Goal: Task Accomplishment & Management: Manage account settings

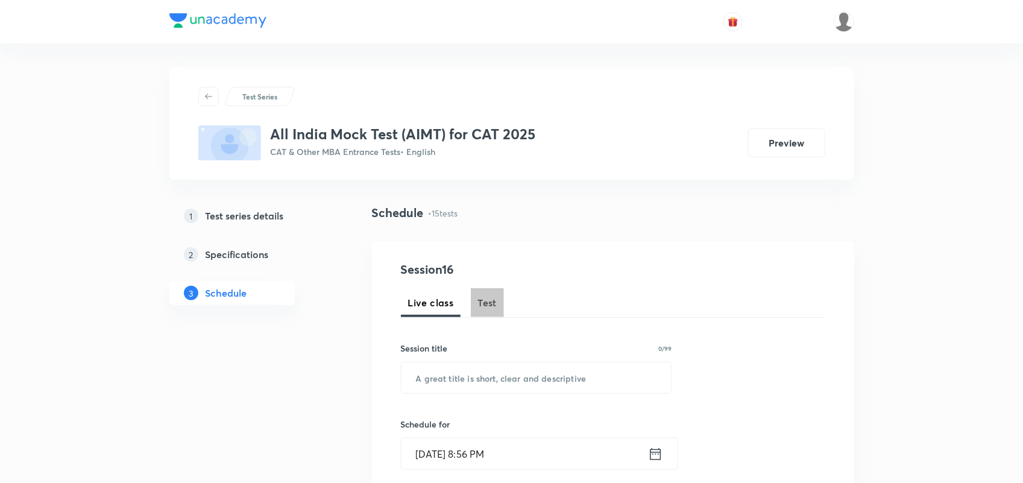
click at [481, 312] on button "Test" at bounding box center [488, 302] width 34 height 29
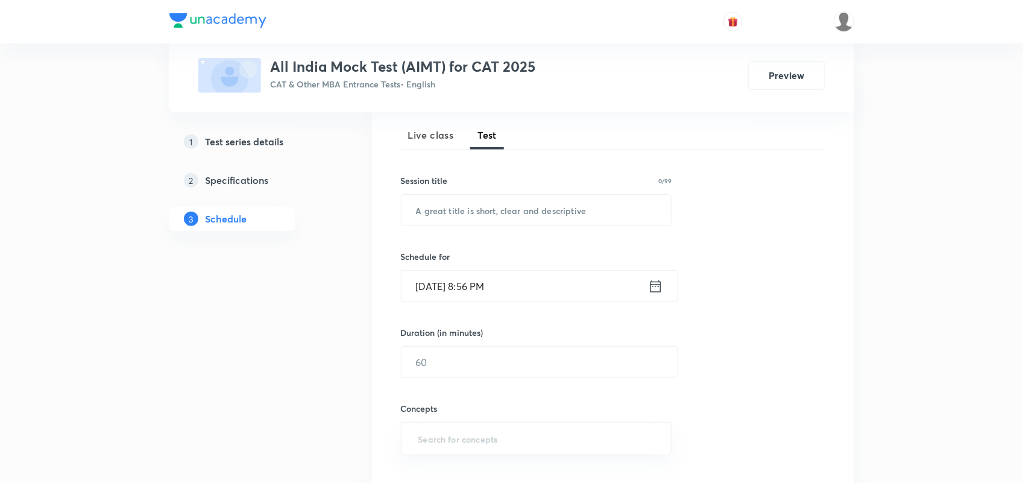
scroll to position [169, 0]
click at [484, 210] on input "text" at bounding box center [537, 209] width 270 height 31
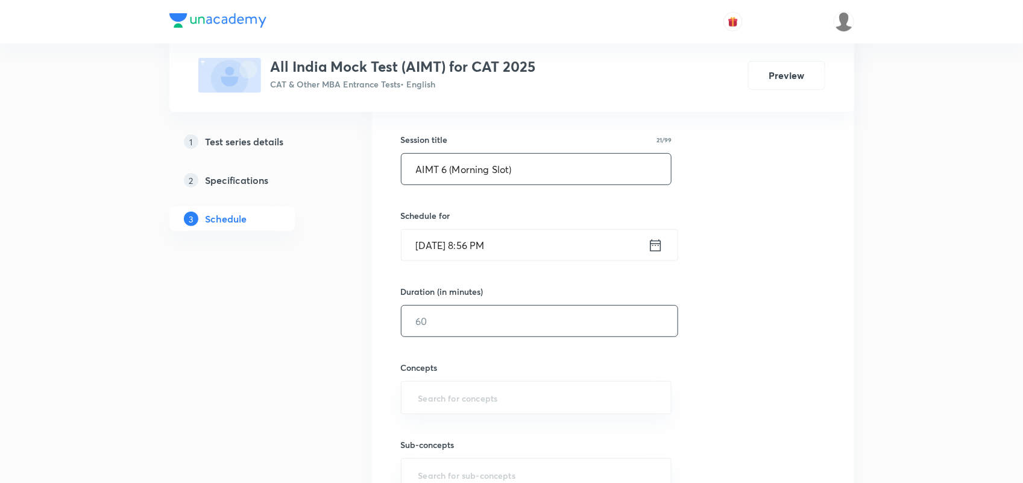
scroll to position [205, 0]
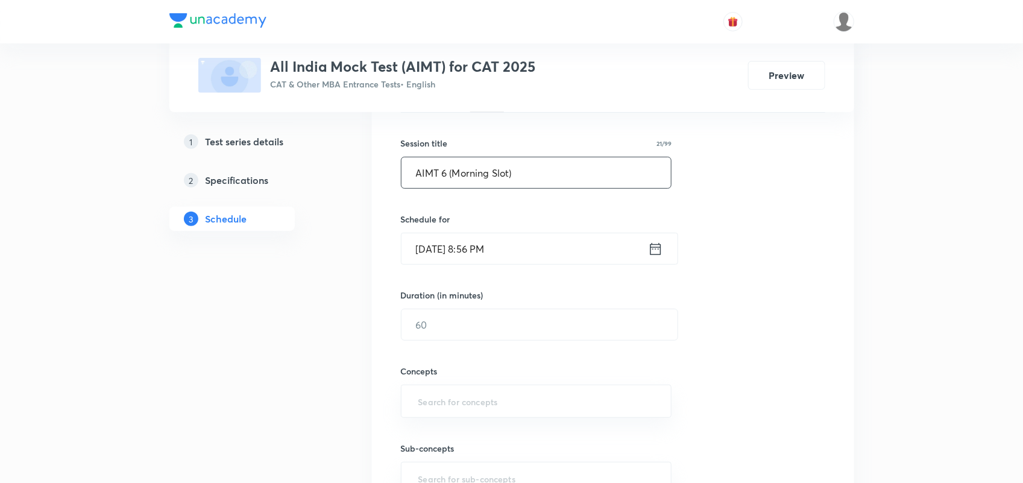
type input "AIMT 6 (Morning Slot)"
click at [658, 256] on icon at bounding box center [655, 249] width 15 height 17
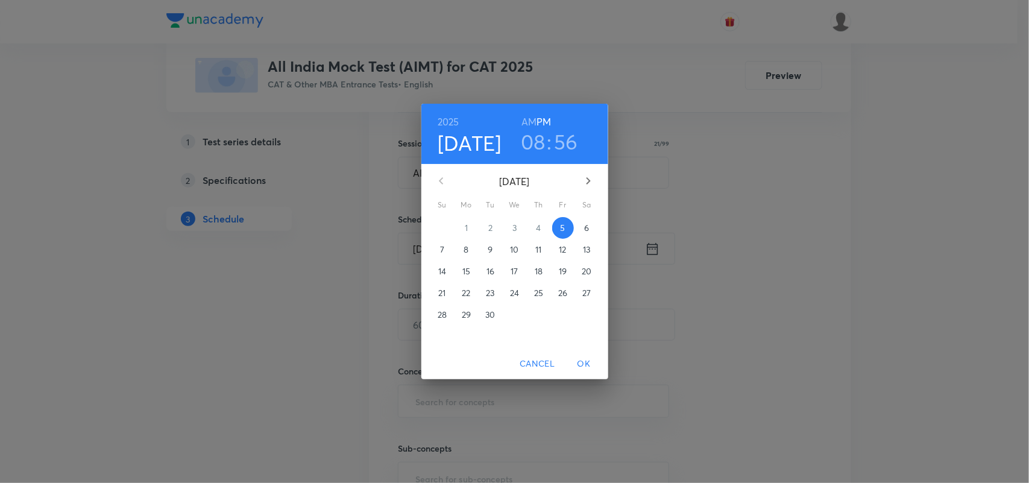
click at [439, 270] on p "14" at bounding box center [442, 271] width 8 height 12
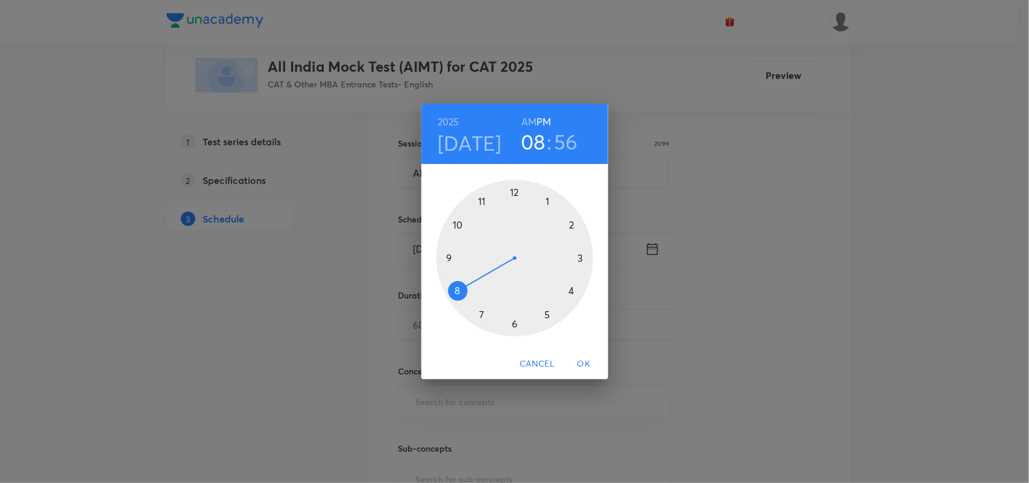
click at [455, 291] on div at bounding box center [515, 258] width 157 height 157
drag, startPoint x: 490, startPoint y: 188, endPoint x: 516, endPoint y: 312, distance: 127.0
click at [516, 312] on div at bounding box center [515, 258] width 157 height 157
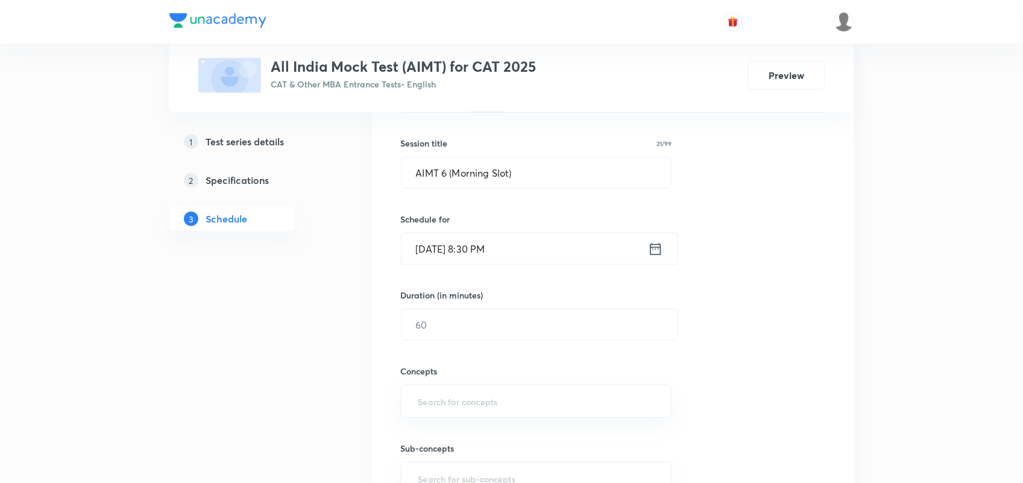
click at [664, 251] on div "Sep 14, 2025, 8:30 PM ​" at bounding box center [539, 249] width 277 height 32
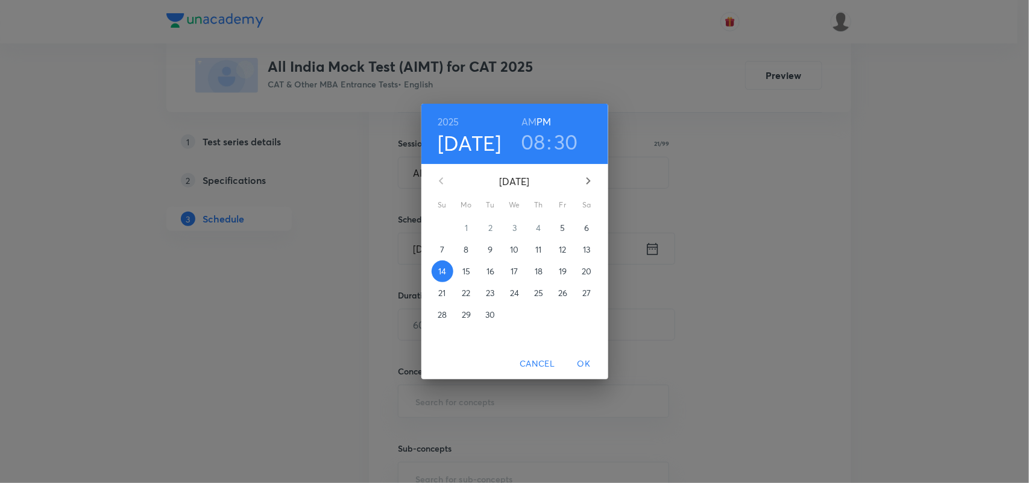
click at [528, 119] on h6 "AM" at bounding box center [529, 121] width 15 height 17
click at [589, 358] on span "OK" at bounding box center [584, 363] width 29 height 15
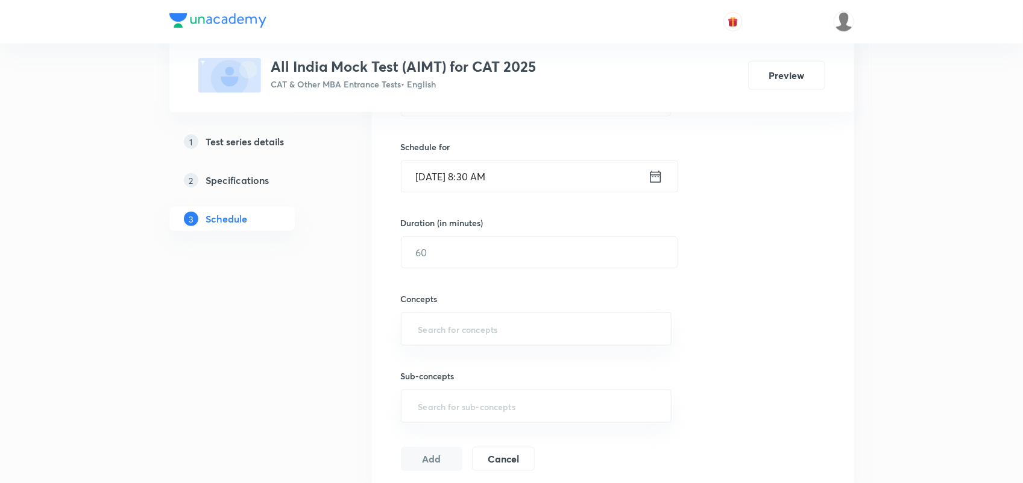
scroll to position [279, 0]
click at [439, 255] on input "text" at bounding box center [540, 250] width 276 height 31
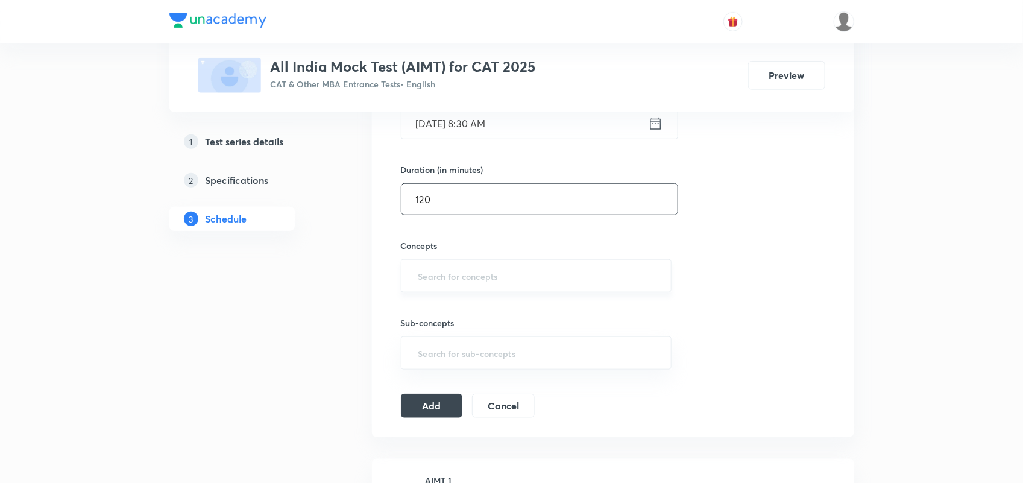
type input "120"
click at [439, 269] on input "text" at bounding box center [536, 276] width 241 height 22
type input "VARC"
click at [428, 309] on li "VARC" at bounding box center [535, 312] width 269 height 22
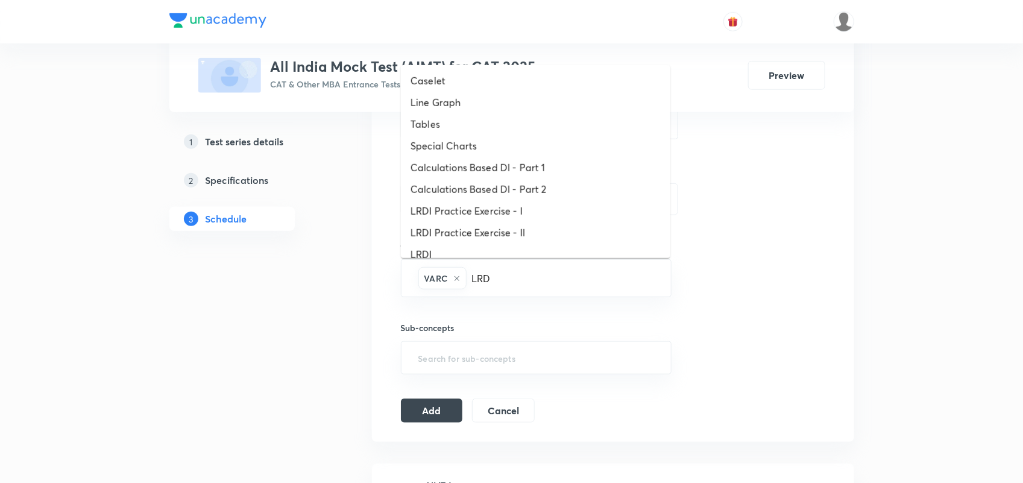
type input "LRDI"
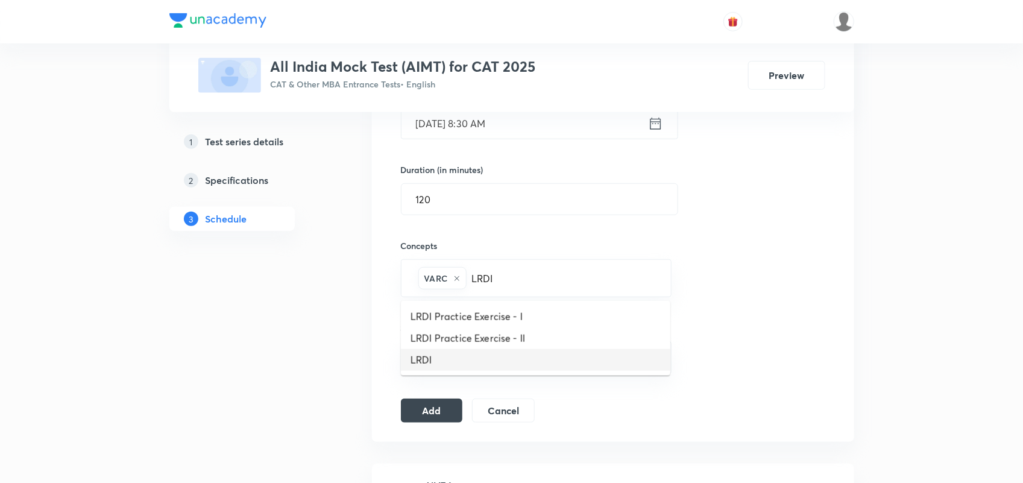
click at [442, 358] on li "LRDI" at bounding box center [535, 360] width 269 height 22
type input "Qu"
click at [477, 312] on li "Quantitative Aptitude" at bounding box center [535, 317] width 269 height 22
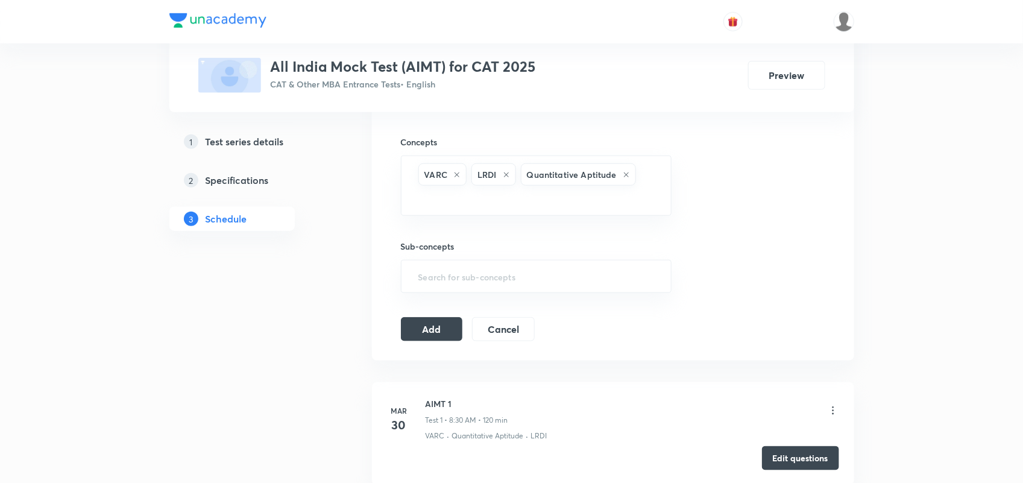
scroll to position [436, 0]
click at [441, 329] on button "Add" at bounding box center [432, 326] width 62 height 24
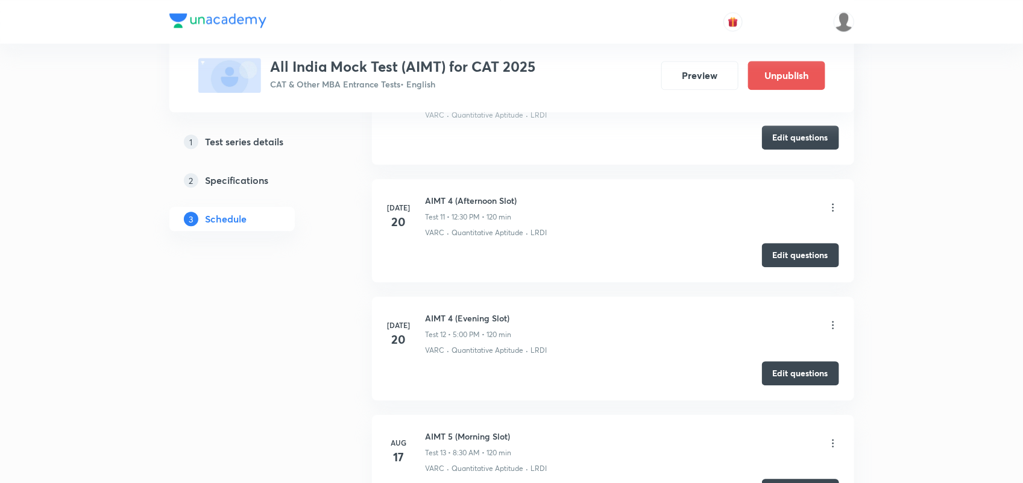
scroll to position [1822, 0]
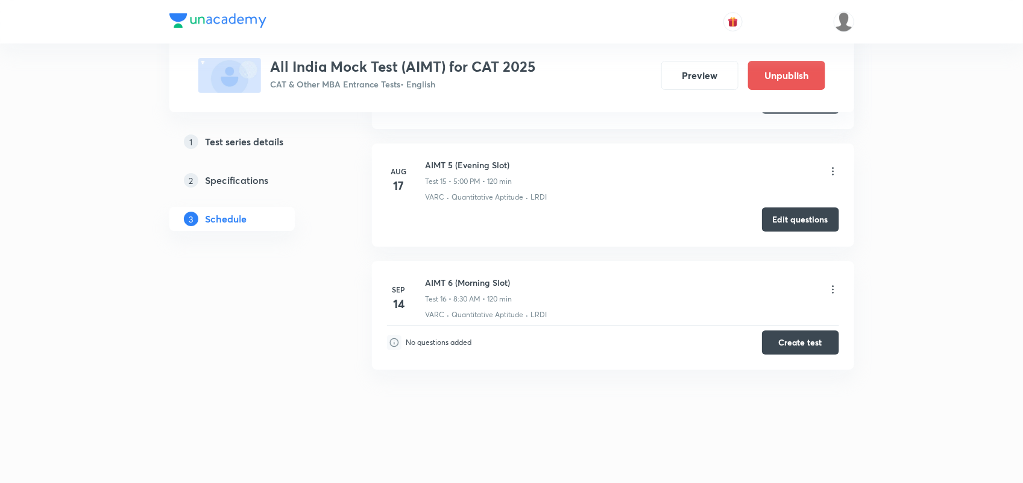
click at [436, 282] on h6 "AIMT 6 (Morning Slot)" at bounding box center [469, 282] width 87 height 13
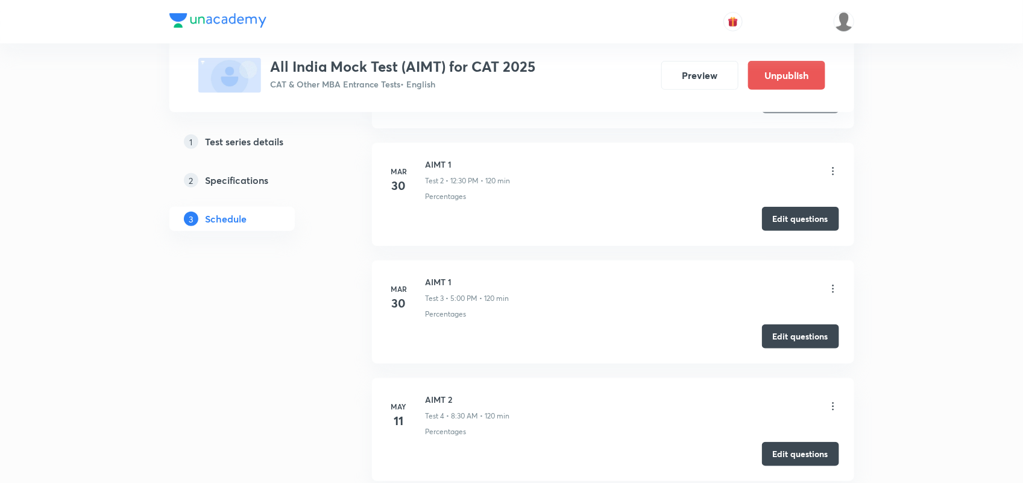
scroll to position [0, 0]
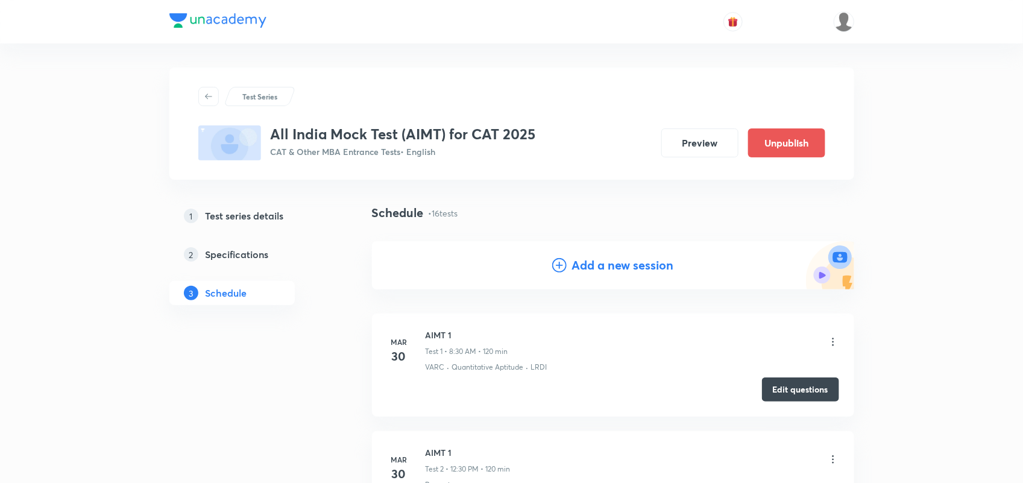
click at [634, 272] on h4 "Add a new session" at bounding box center [623, 265] width 102 height 18
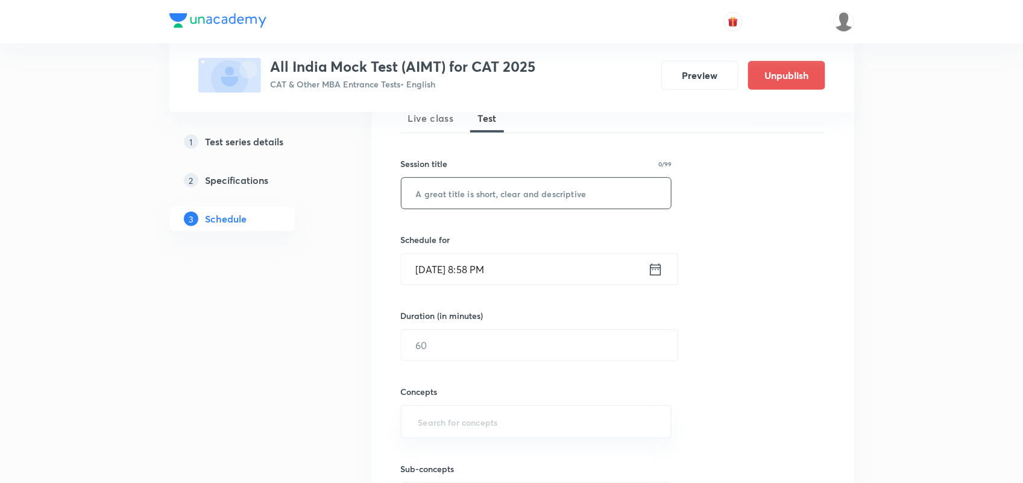
scroll to position [184, 0]
click at [453, 188] on input "text" at bounding box center [537, 193] width 270 height 31
paste input "AIMT 6 (Morning Slot)"
click at [447, 194] on input "AIMT 6 (Morning Slot)" at bounding box center [537, 193] width 270 height 31
drag, startPoint x: 487, startPoint y: 194, endPoint x: 455, endPoint y: 193, distance: 32.0
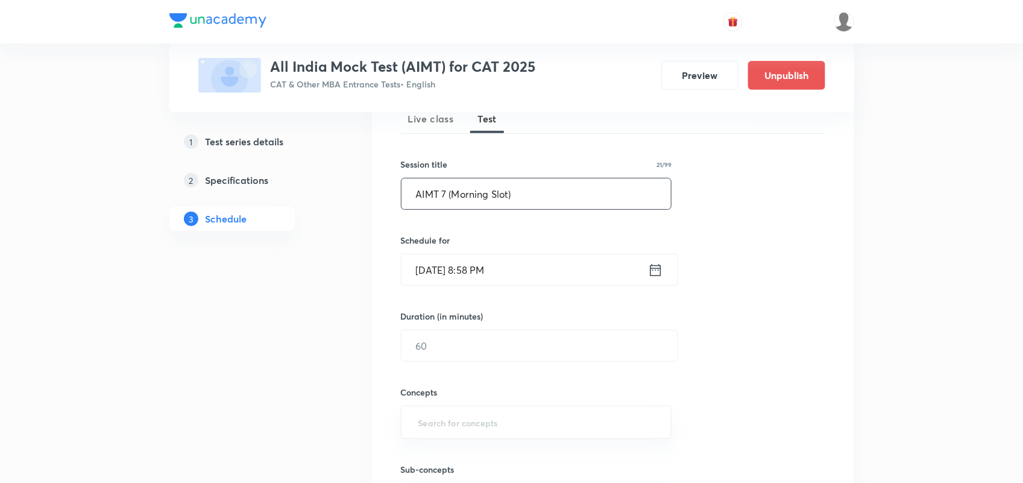
click at [455, 193] on input "AIMT 7 (Morning Slot)" at bounding box center [537, 193] width 270 height 31
type input "AIMT 7 (Afternoon Slot)"
click at [658, 271] on icon at bounding box center [655, 270] width 15 height 17
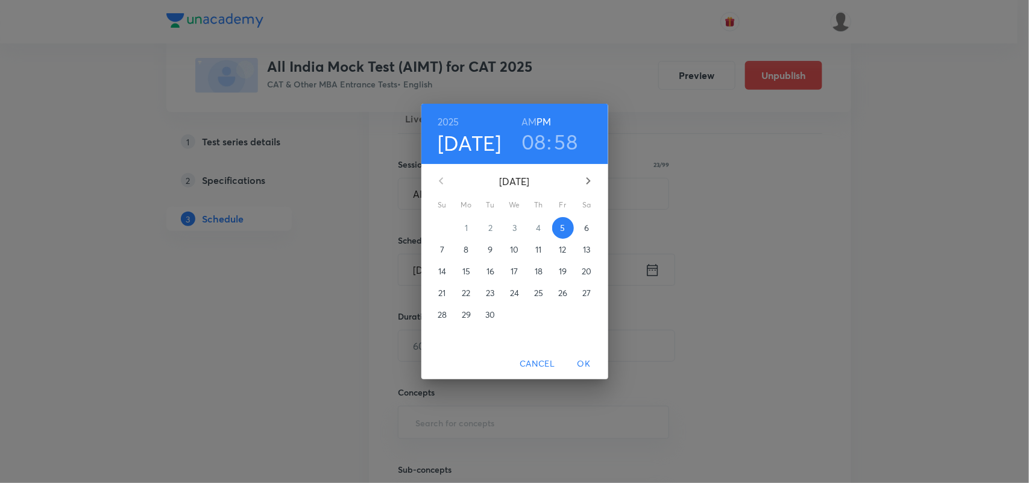
click at [444, 269] on p "14" at bounding box center [442, 271] width 8 height 12
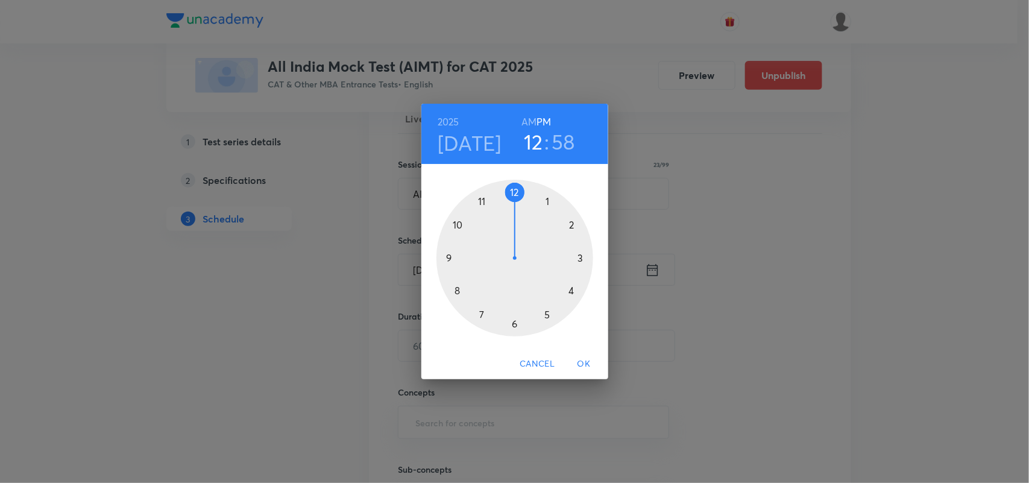
drag, startPoint x: 455, startPoint y: 289, endPoint x: 531, endPoint y: 180, distance: 133.5
click at [531, 180] on div at bounding box center [515, 258] width 157 height 157
drag, startPoint x: 495, startPoint y: 191, endPoint x: 515, endPoint y: 301, distance: 112.2
click at [515, 301] on div at bounding box center [515, 258] width 157 height 157
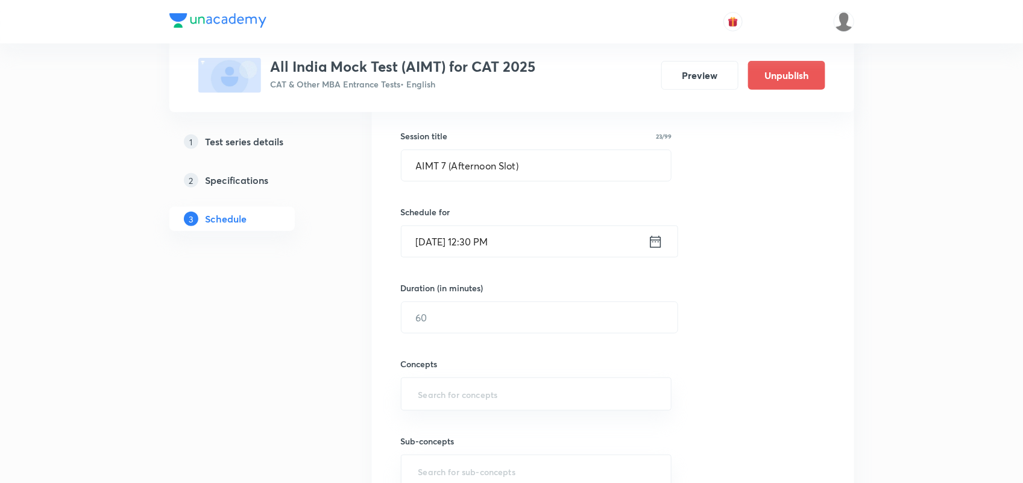
scroll to position [246, 0]
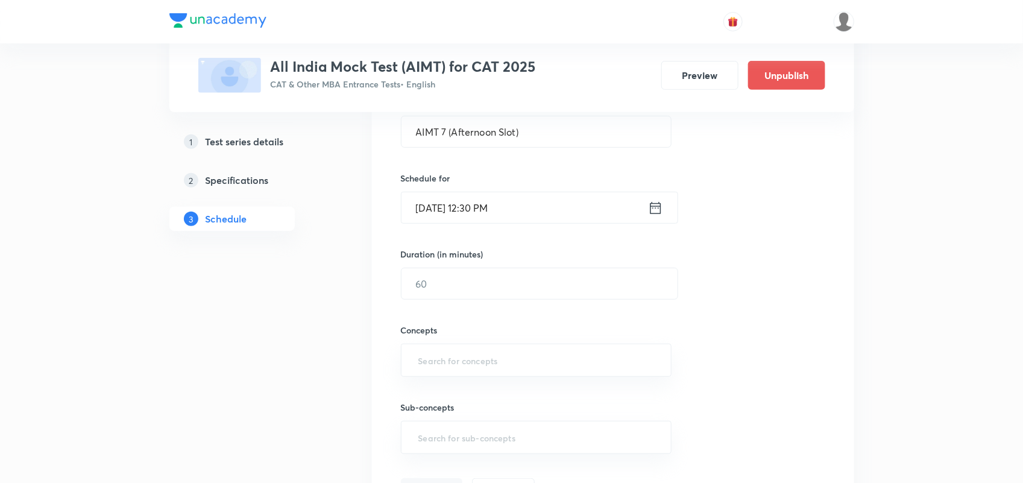
click at [456, 243] on div "Session 17 Live class Test Session title 23/99 AIMT 7 (Afternoon Slot) ​ Schedu…" at bounding box center [613, 258] width 424 height 488
click at [447, 300] on div "Concepts ​" at bounding box center [536, 338] width 271 height 77
click at [443, 291] on input "text" at bounding box center [540, 283] width 276 height 31
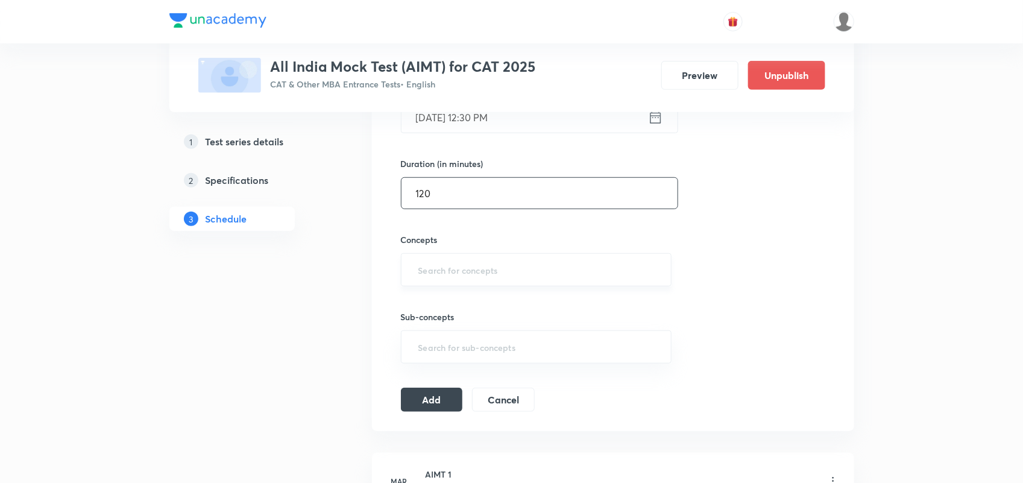
scroll to position [338, 0]
click at [443, 284] on div "​" at bounding box center [536, 268] width 271 height 33
type input "120"
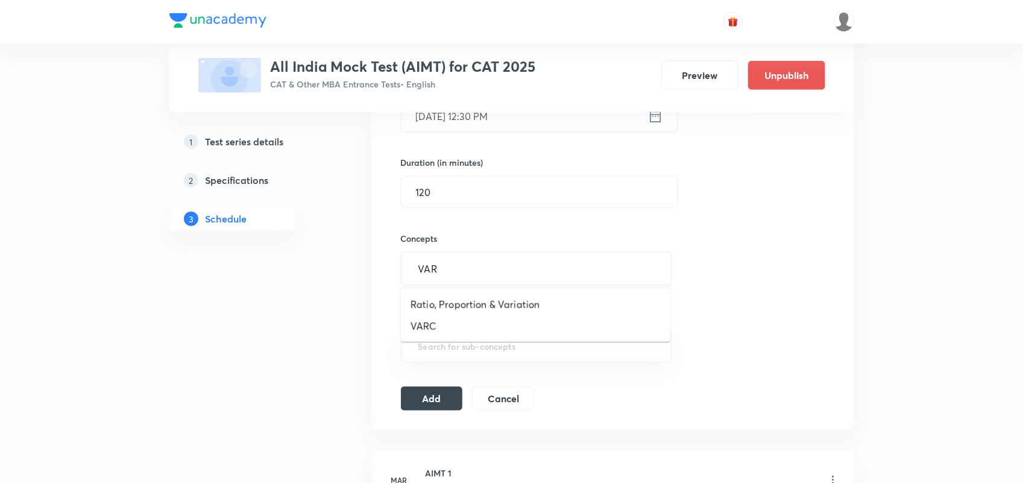
type input "VARC"
click at [435, 315] on li "VARC" at bounding box center [535, 305] width 269 height 22
type input "L"
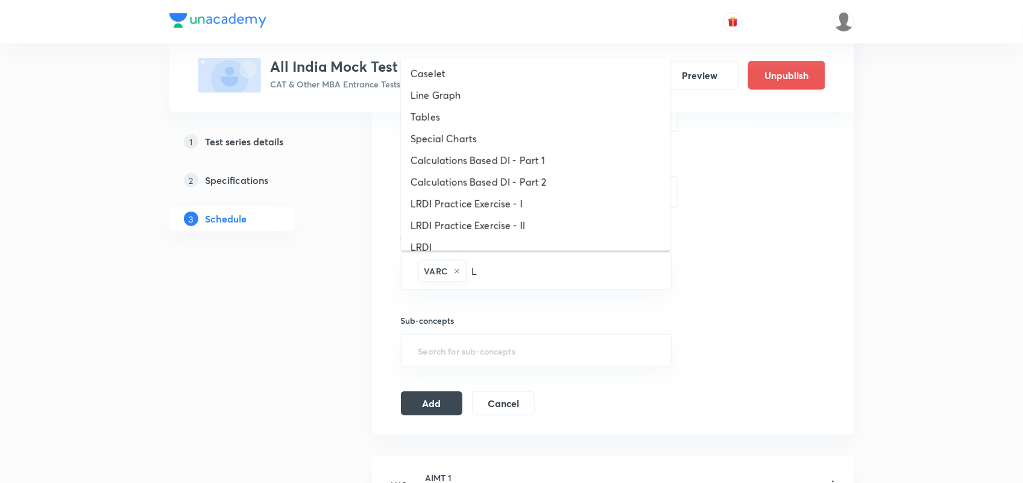
click at [450, 242] on li "LRDI" at bounding box center [535, 247] width 269 height 22
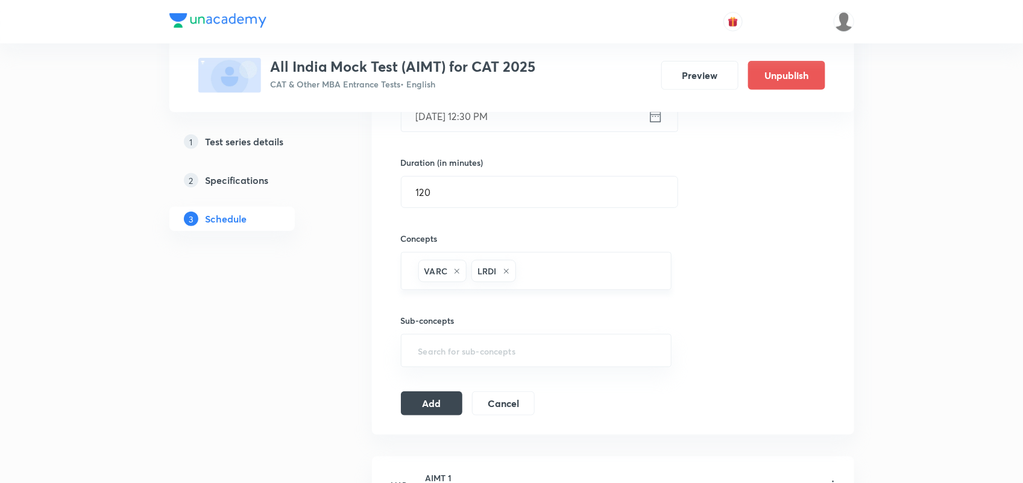
type input "Q"
click at [498, 308] on li "Quantitative Aptitude" at bounding box center [535, 309] width 269 height 22
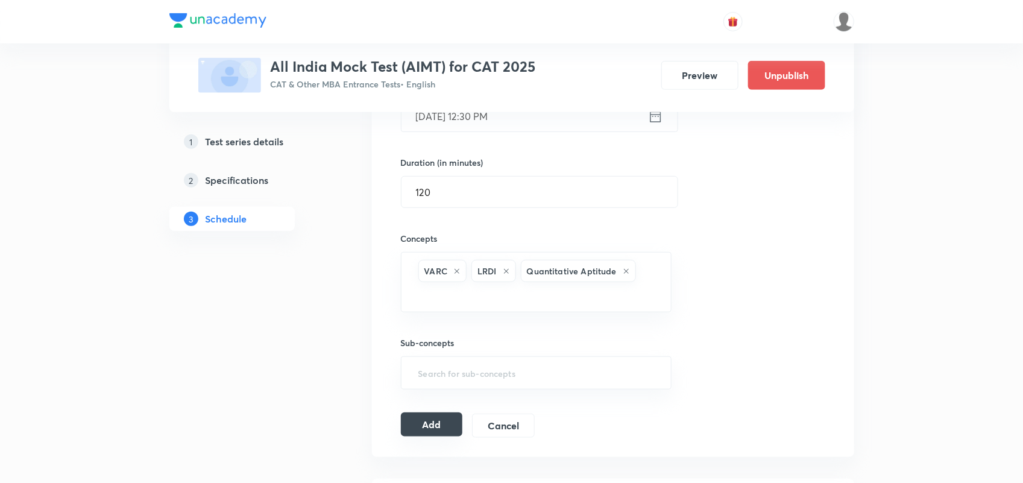
click at [449, 427] on button "Add" at bounding box center [432, 424] width 62 height 24
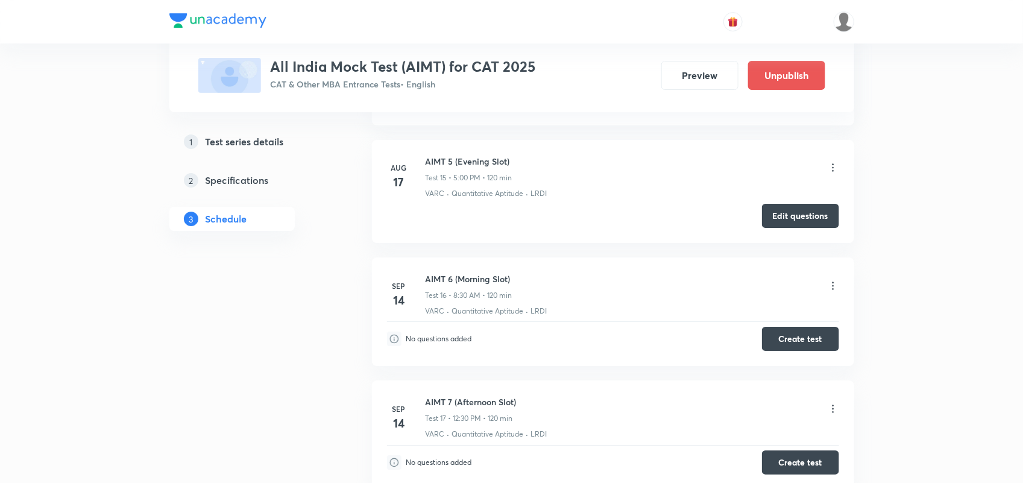
scroll to position [1946, 0]
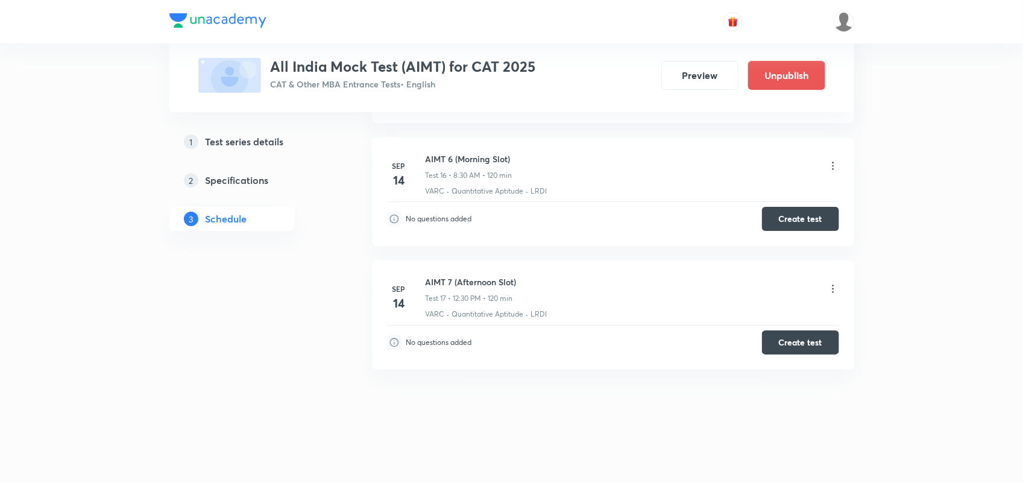
click at [464, 281] on h6 "AIMT 7 (Afternoon Slot)" at bounding box center [471, 282] width 91 height 13
copy h6 "AIMT 7 (Afternoon Slot)"
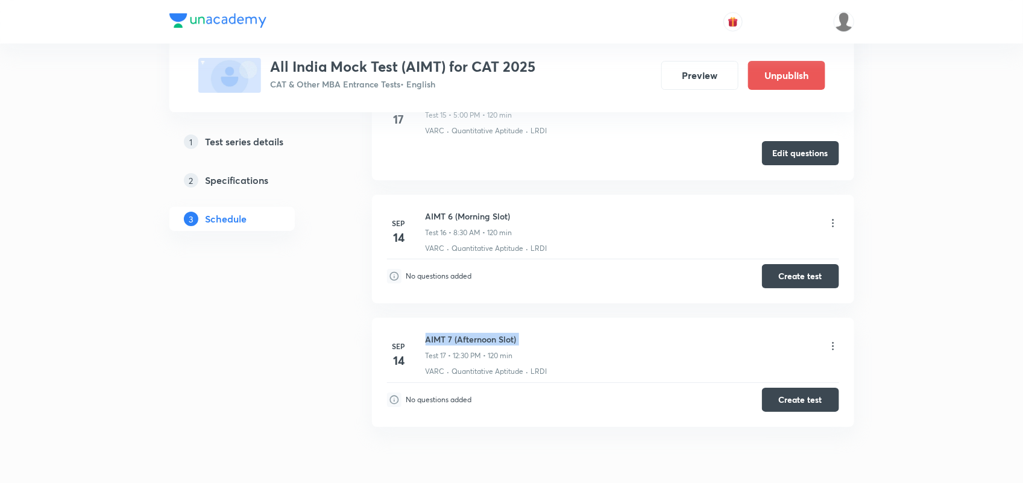
scroll to position [1885, 0]
click at [839, 350] on li "Sep 14 AIMT 7 (Afternoon Slot) Test 17 • 12:30 PM • 120 min VARC · Quantitative…" at bounding box center [613, 371] width 482 height 109
click at [831, 348] on icon at bounding box center [833, 345] width 12 height 12
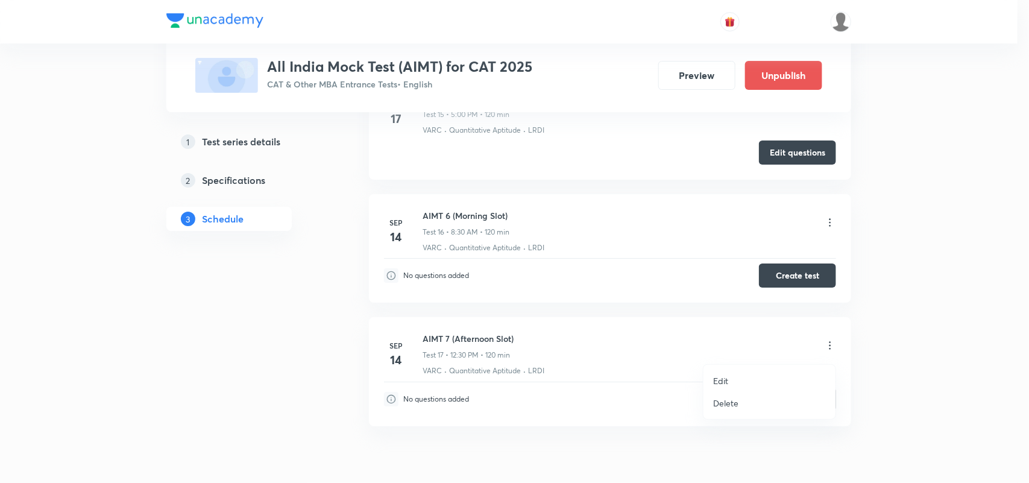
click at [733, 373] on li "Edit" at bounding box center [770, 381] width 132 height 22
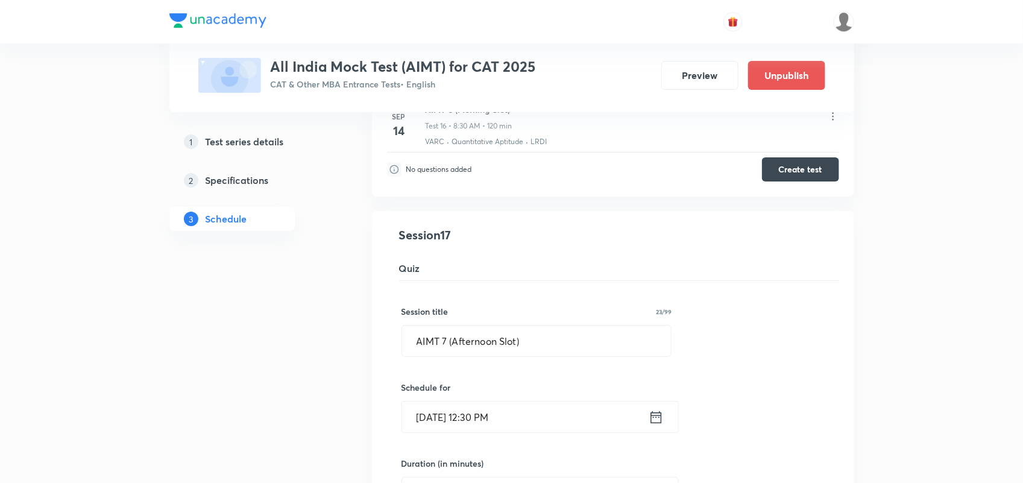
scroll to position [1924, 0]
click at [447, 338] on input "AIMT 7 (Afternoon Slot)" at bounding box center [536, 340] width 269 height 31
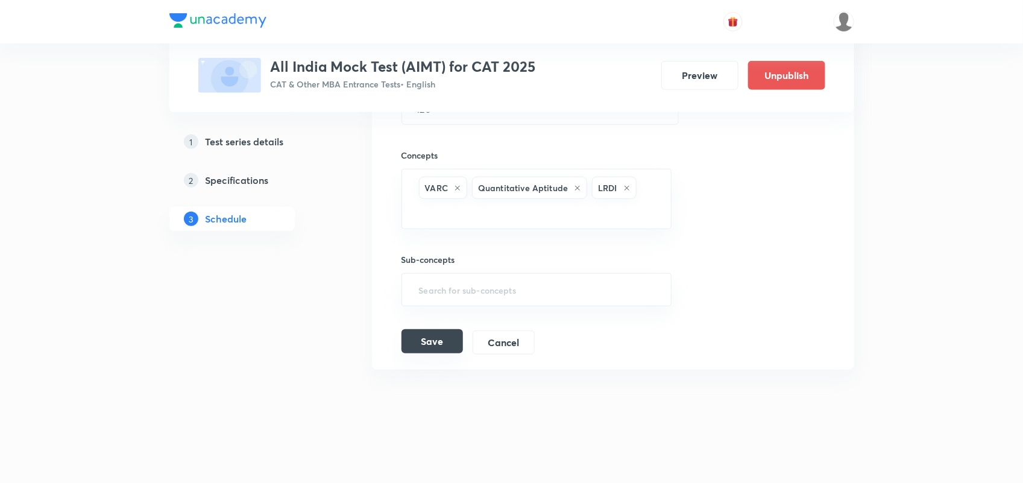
type input "AIMT 6 (Afternoon Slot)"
click at [447, 338] on button "Save" at bounding box center [432, 341] width 61 height 24
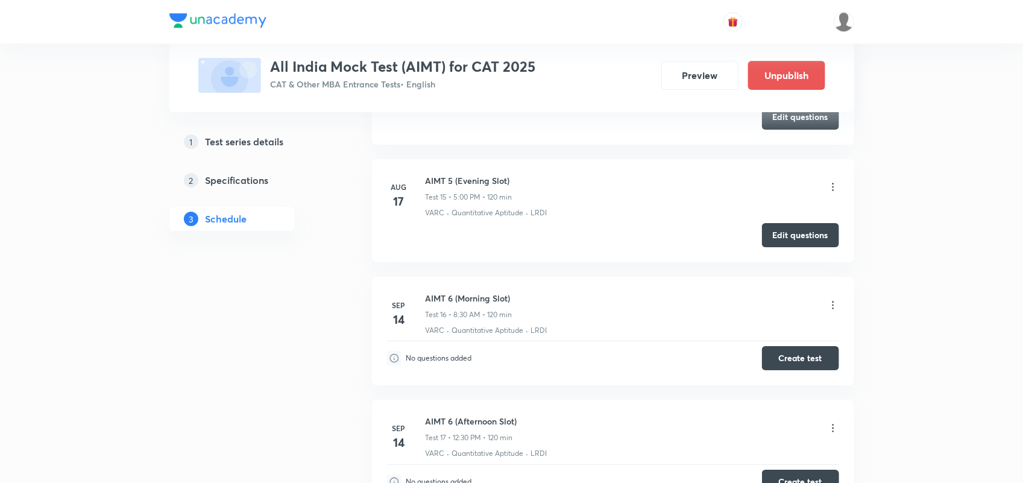
scroll to position [1801, 0]
click at [465, 178] on h6 "AIMT 5 (Evening Slot)" at bounding box center [469, 181] width 87 height 13
copy h6 "AIMT 5 (Evening Slot)"
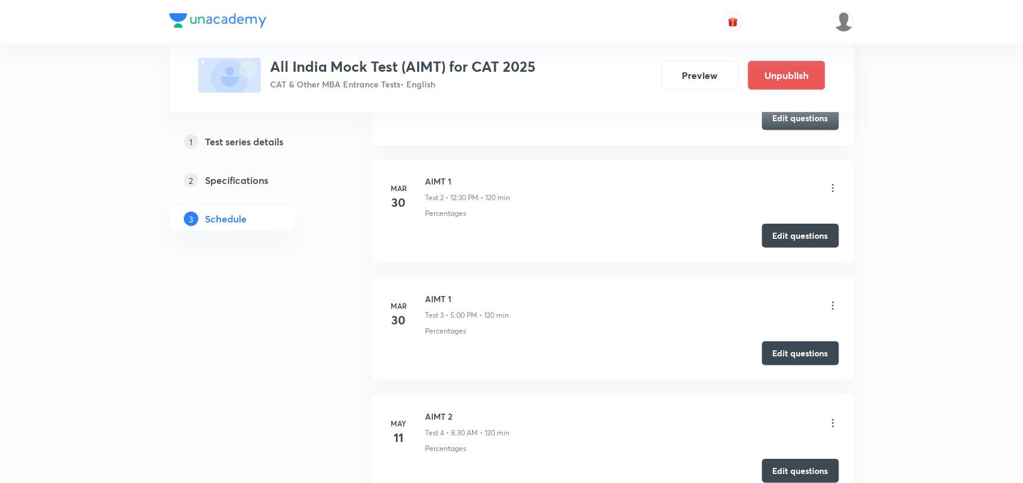
scroll to position [0, 0]
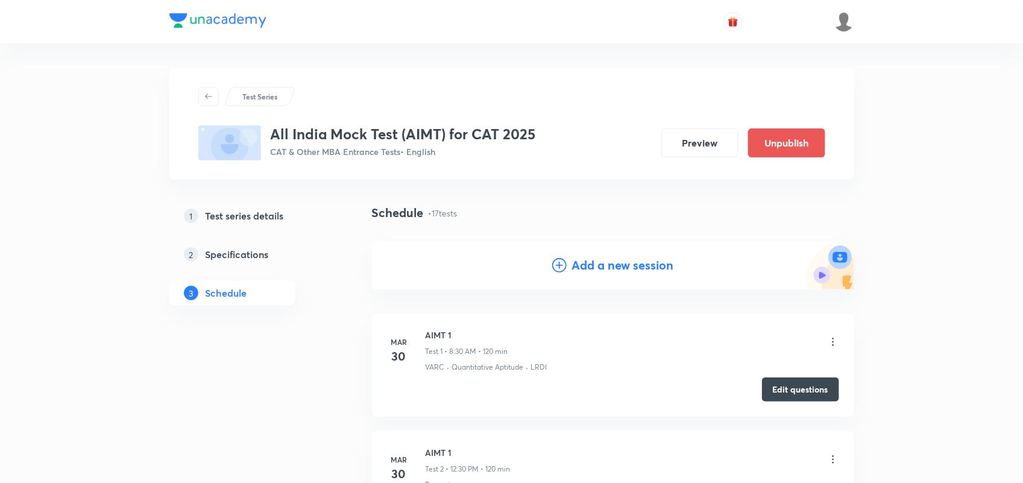
drag, startPoint x: 630, startPoint y: 268, endPoint x: 600, endPoint y: 268, distance: 30.1
click at [600, 268] on h4 "Add a new session" at bounding box center [623, 265] width 102 height 18
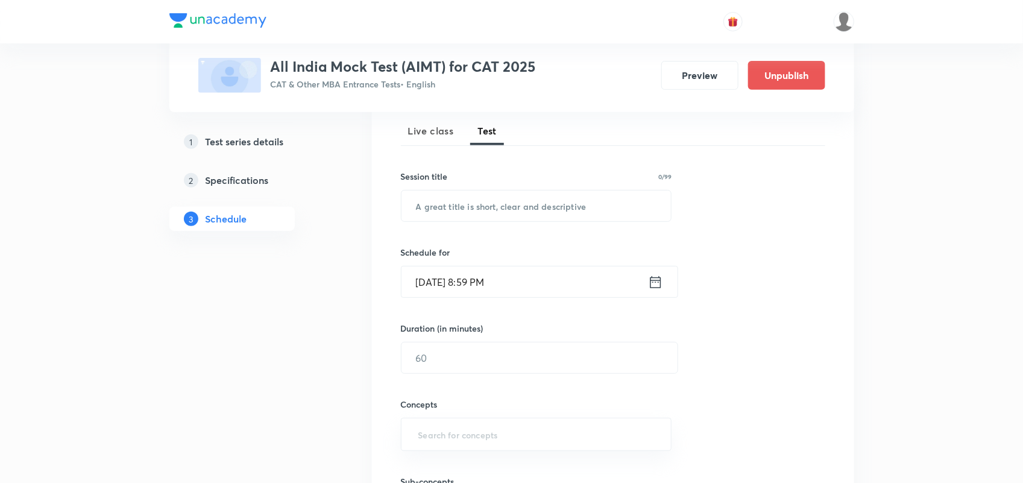
scroll to position [172, 0]
click at [486, 204] on input "text" at bounding box center [537, 205] width 270 height 31
paste input "AIMT 5 (Evening Slot)"
click at [447, 206] on input "AIMT 5 (Evening Slot)" at bounding box center [537, 205] width 270 height 31
type input "AIMT 6 (Evening Slot)"
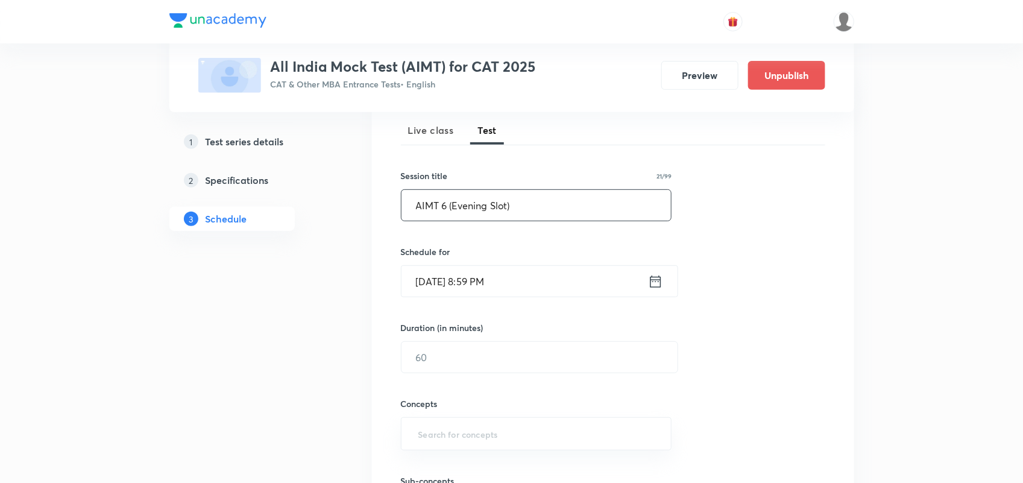
click at [648, 285] on icon at bounding box center [655, 281] width 15 height 17
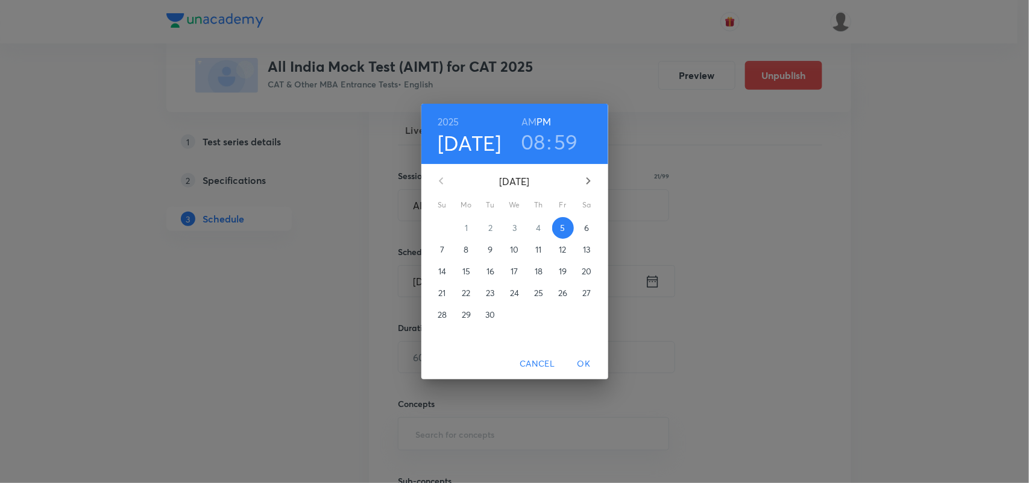
click at [441, 273] on p "14" at bounding box center [442, 271] width 8 height 12
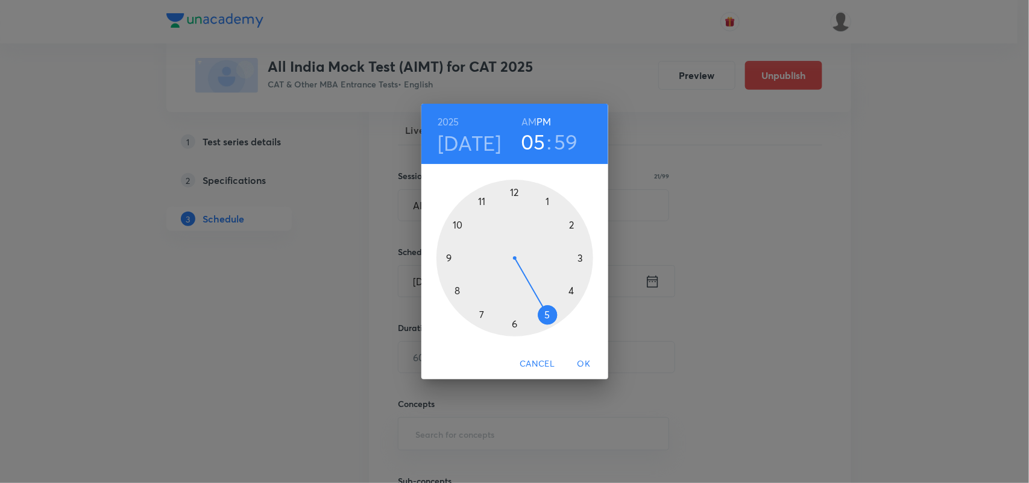
drag, startPoint x: 458, startPoint y: 290, endPoint x: 538, endPoint y: 306, distance: 81.7
click at [538, 306] on div at bounding box center [515, 258] width 157 height 157
drag, startPoint x: 504, startPoint y: 188, endPoint x: 528, endPoint y: 311, distance: 125.3
click at [528, 311] on div at bounding box center [515, 258] width 157 height 157
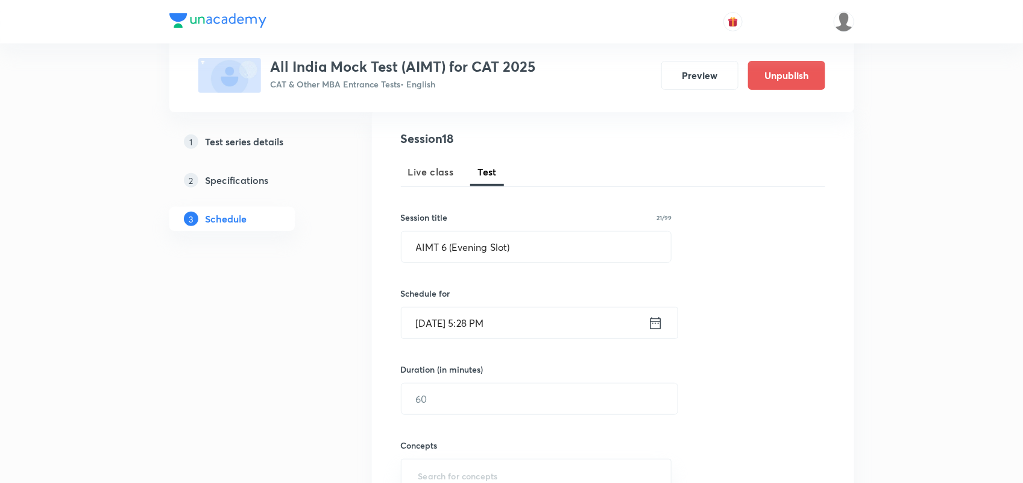
scroll to position [131, 0]
drag, startPoint x: 649, startPoint y: 333, endPoint x: 561, endPoint y: 303, distance: 93.6
click at [561, 303] on div "Schedule for Sep 14, 2025, 5:28 PM ​" at bounding box center [536, 312] width 271 height 52
click at [651, 321] on icon at bounding box center [655, 322] width 15 height 17
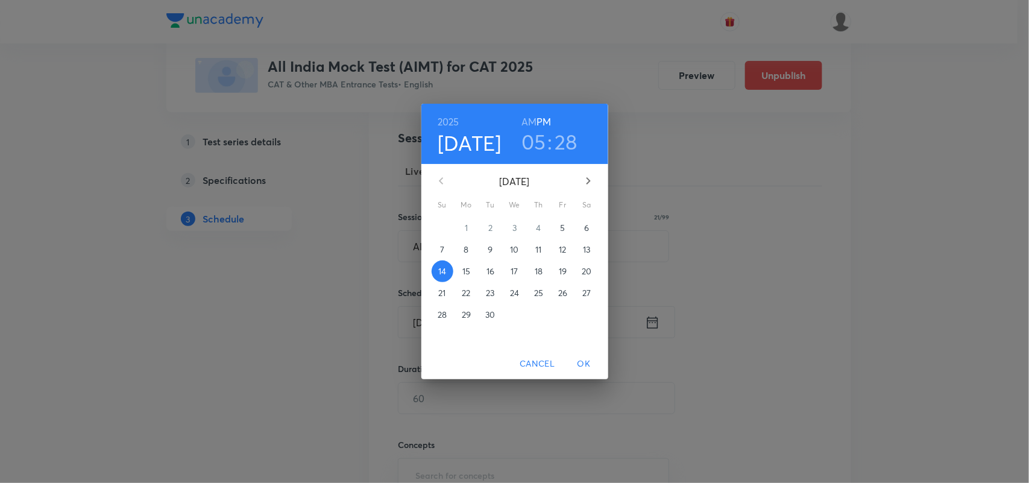
click at [570, 139] on h3 "28" at bounding box center [566, 141] width 23 height 25
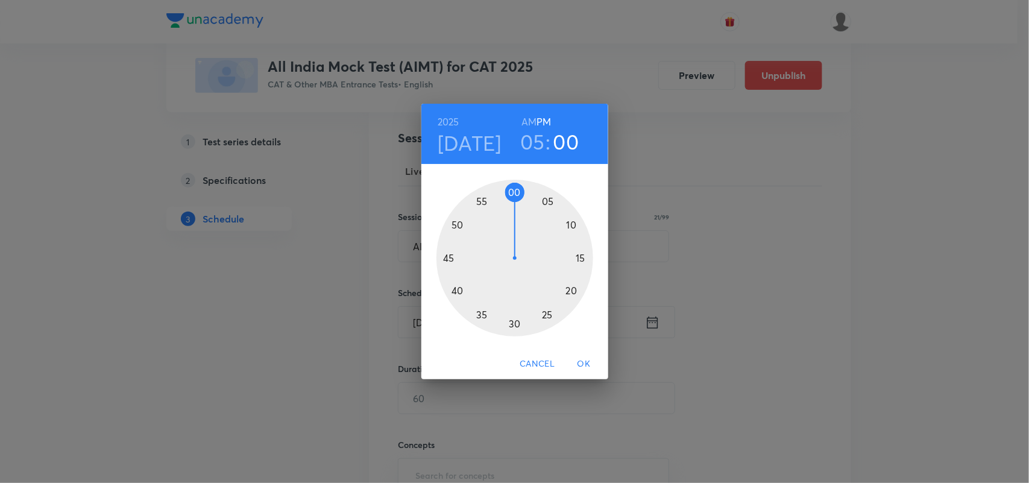
drag, startPoint x: 528, startPoint y: 317, endPoint x: 516, endPoint y: 195, distance: 122.9
click at [516, 195] on div at bounding box center [515, 258] width 157 height 157
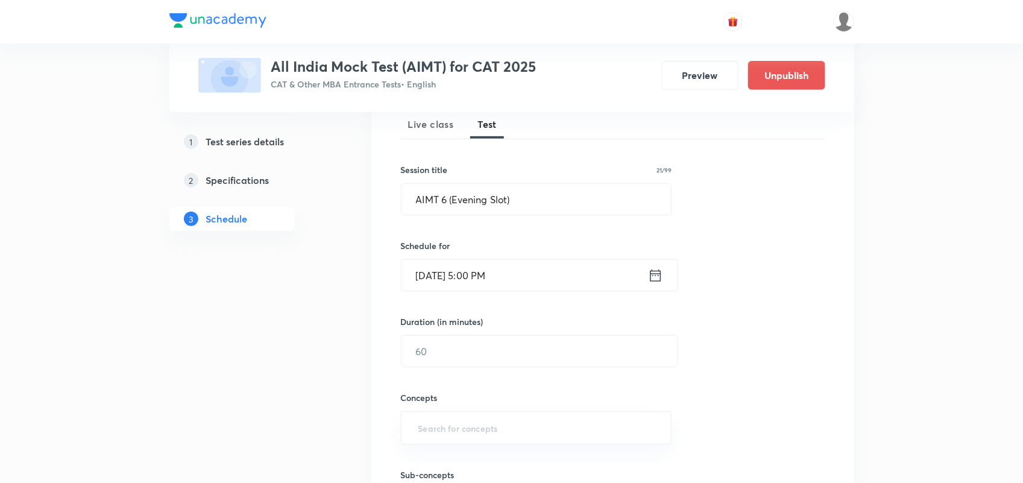
scroll to position [181, 0]
click at [460, 342] on input "text" at bounding box center [540, 348] width 276 height 31
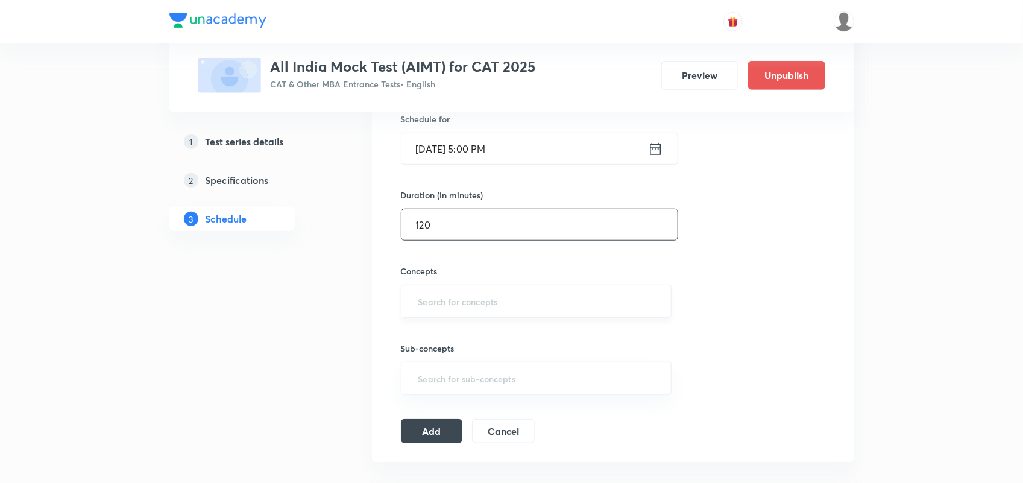
type input "120"
click at [456, 305] on input "text" at bounding box center [536, 301] width 241 height 22
type input "VARC"
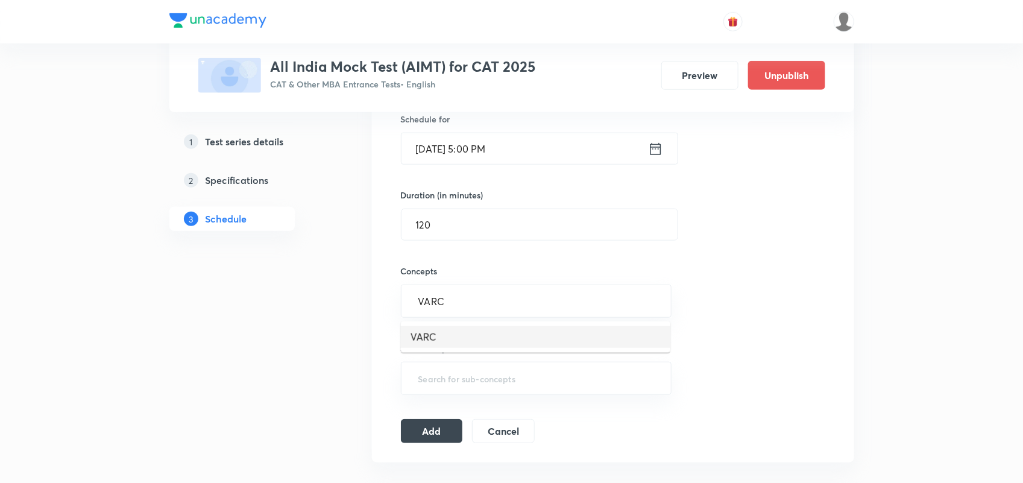
click at [431, 333] on li "VARC" at bounding box center [535, 337] width 269 height 22
type input "L"
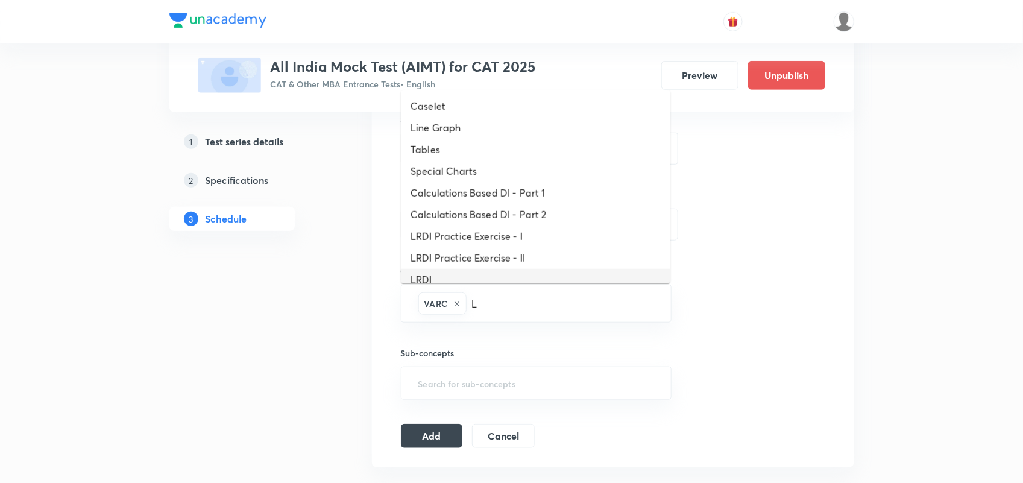
click at [453, 276] on li "LRDI" at bounding box center [535, 280] width 269 height 22
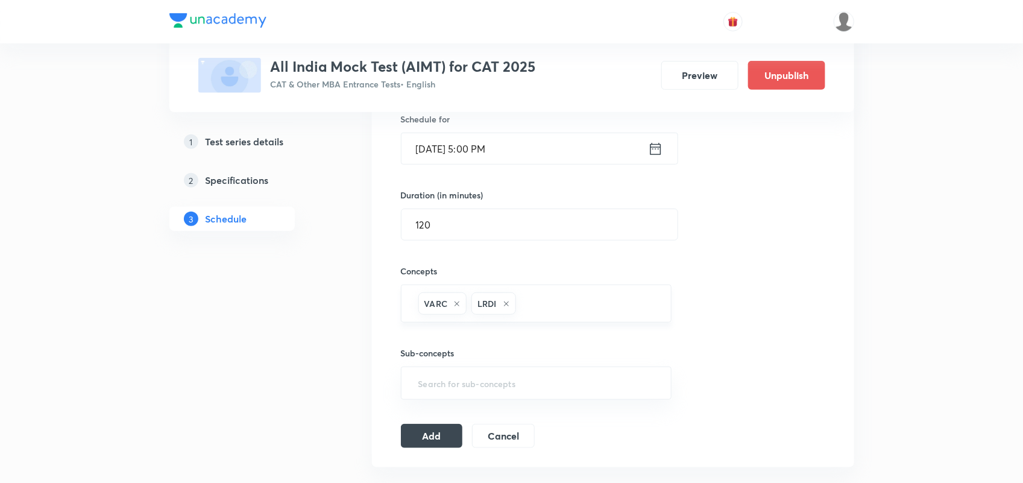
type input "Q"
click at [493, 339] on li "Quantitative Aptitude" at bounding box center [535, 342] width 269 height 22
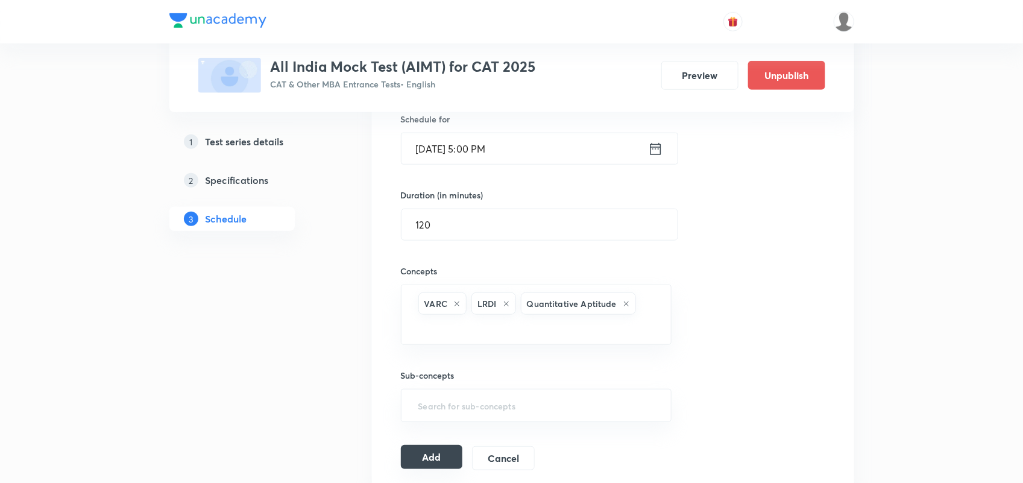
click at [415, 452] on button "Add" at bounding box center [432, 457] width 62 height 24
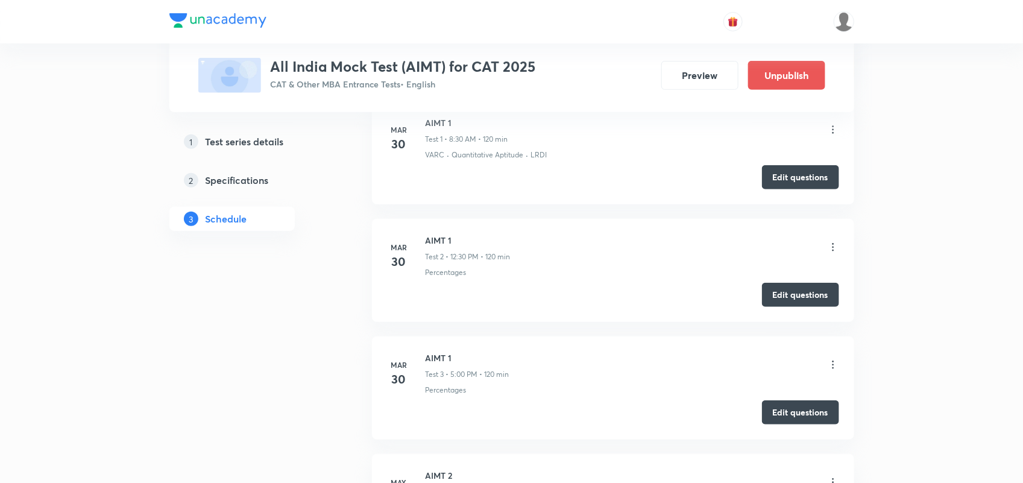
scroll to position [241, 0]
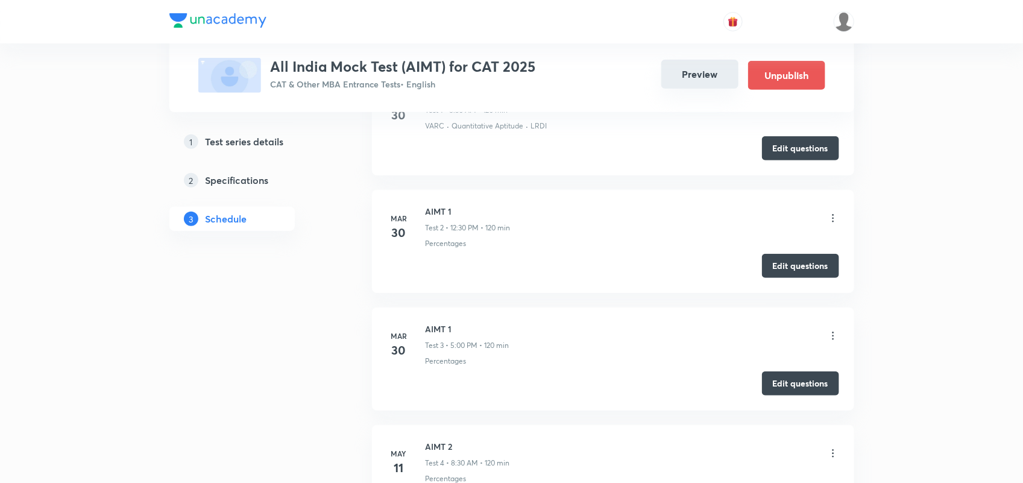
click at [707, 75] on button "Preview" at bounding box center [699, 74] width 77 height 29
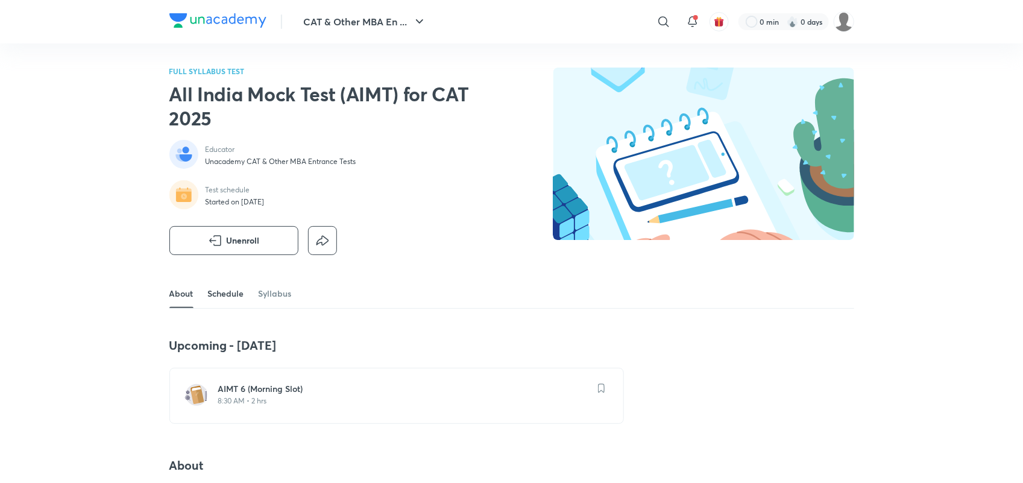
click at [221, 294] on link "Schedule" at bounding box center [226, 293] width 36 height 29
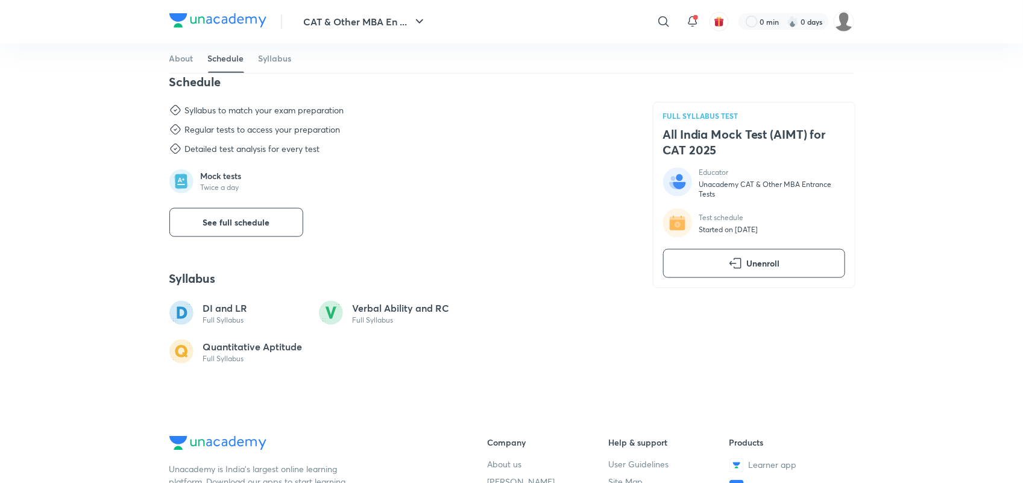
scroll to position [580, 0]
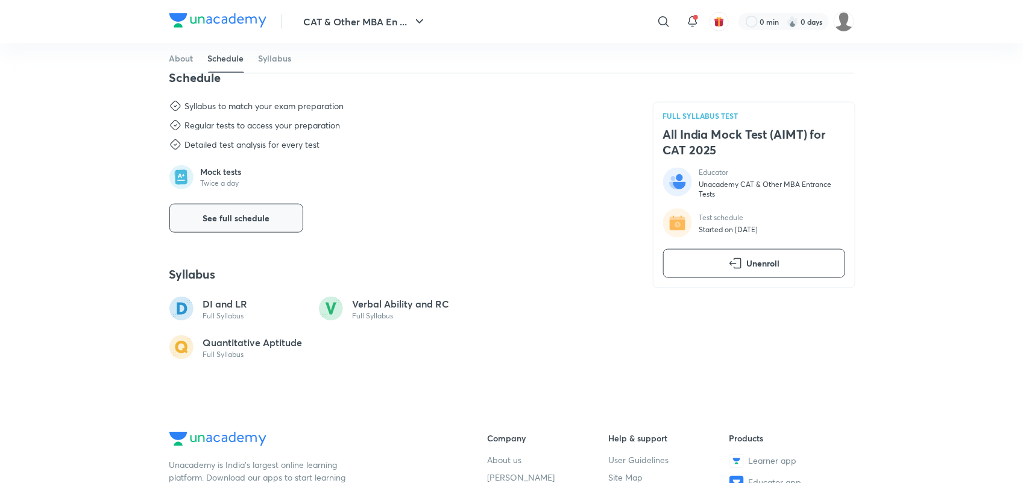
click at [245, 233] on button "See full schedule" at bounding box center [236, 218] width 134 height 29
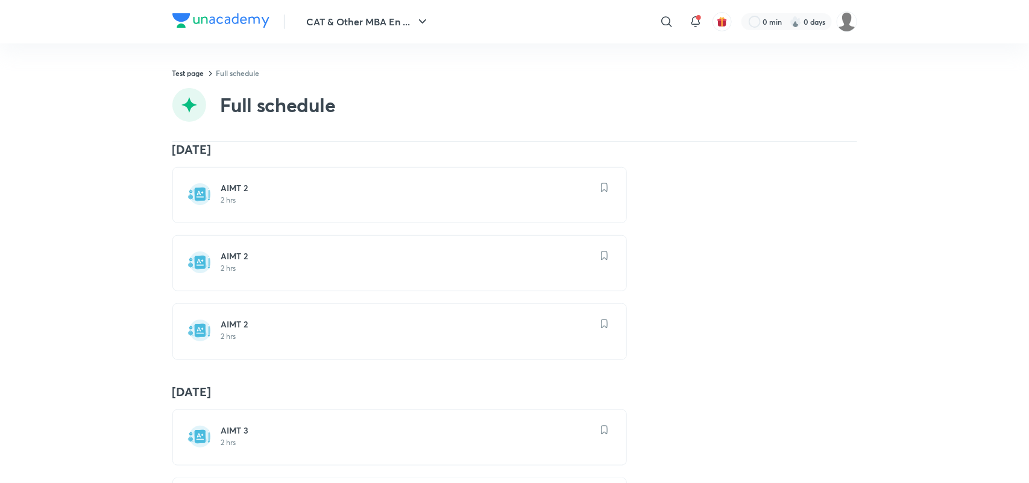
scroll to position [1269, 0]
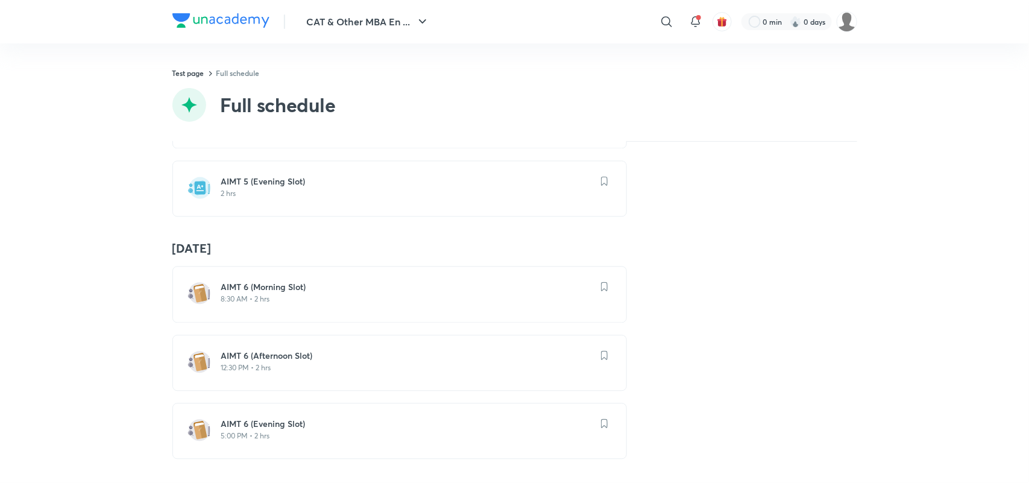
click at [263, 294] on p "8:30 AM • 2 hrs" at bounding box center [406, 299] width 371 height 10
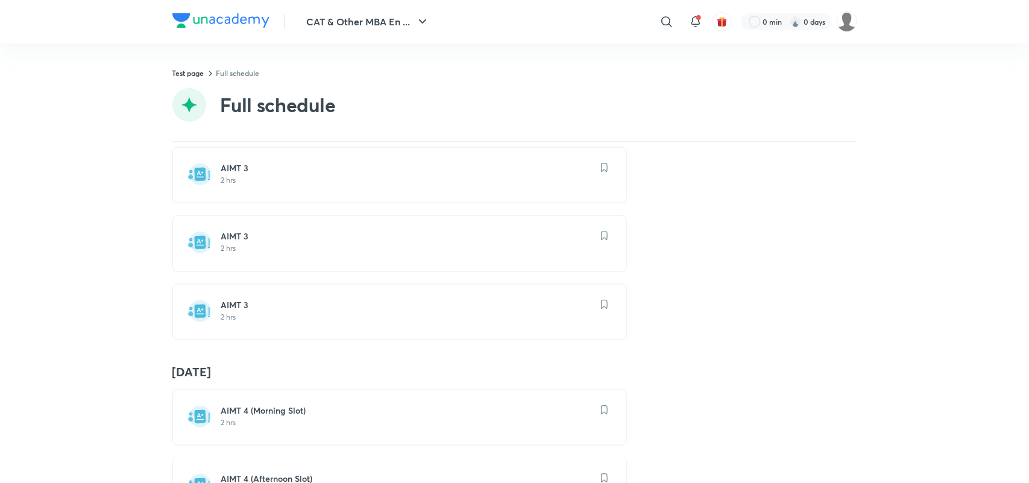
scroll to position [1269, 0]
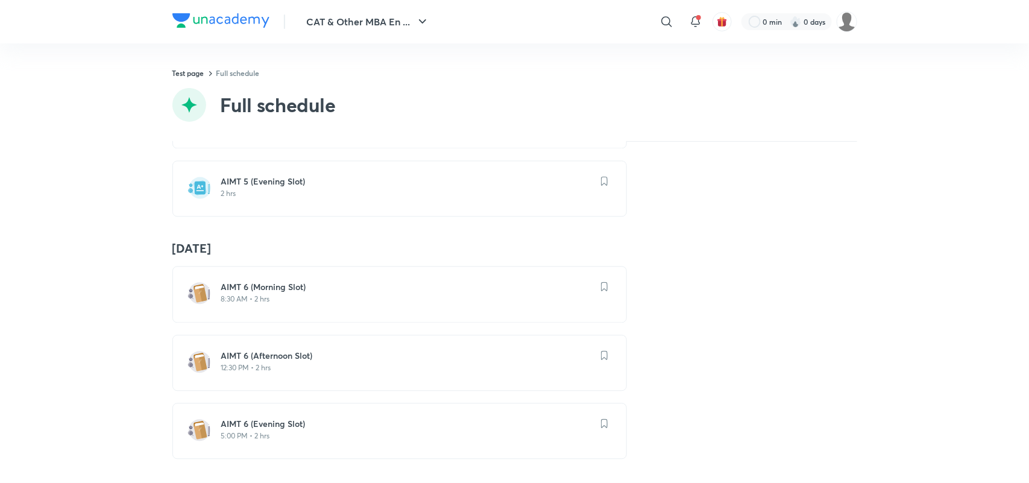
click at [226, 350] on h6 "AIMT 6 (Afternoon Slot)" at bounding box center [406, 356] width 371 height 12
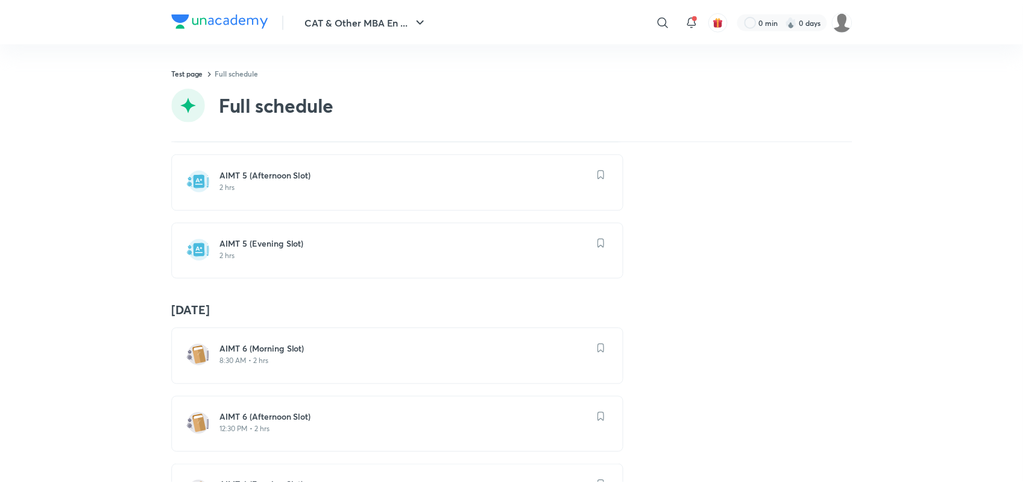
scroll to position [1269, 0]
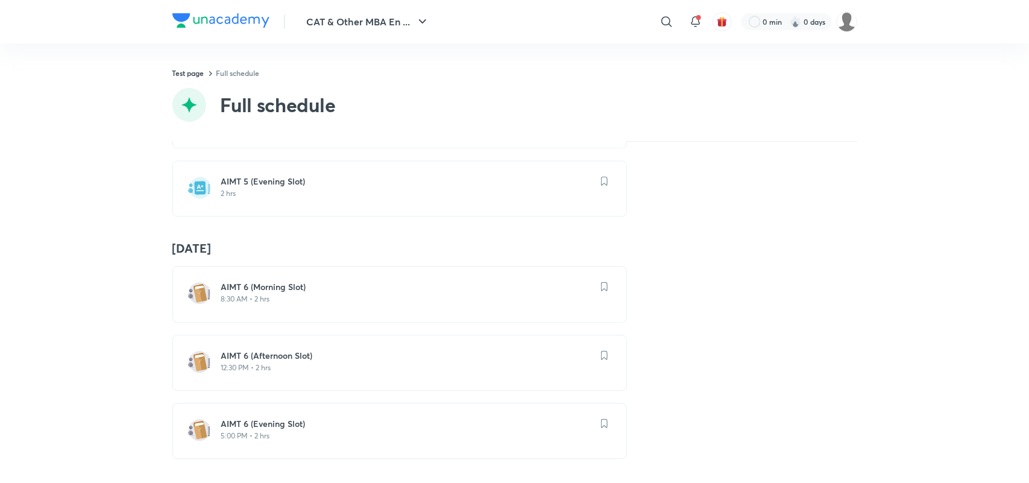
click at [237, 418] on h6 "AIMT 6 (Evening Slot)" at bounding box center [406, 424] width 371 height 12
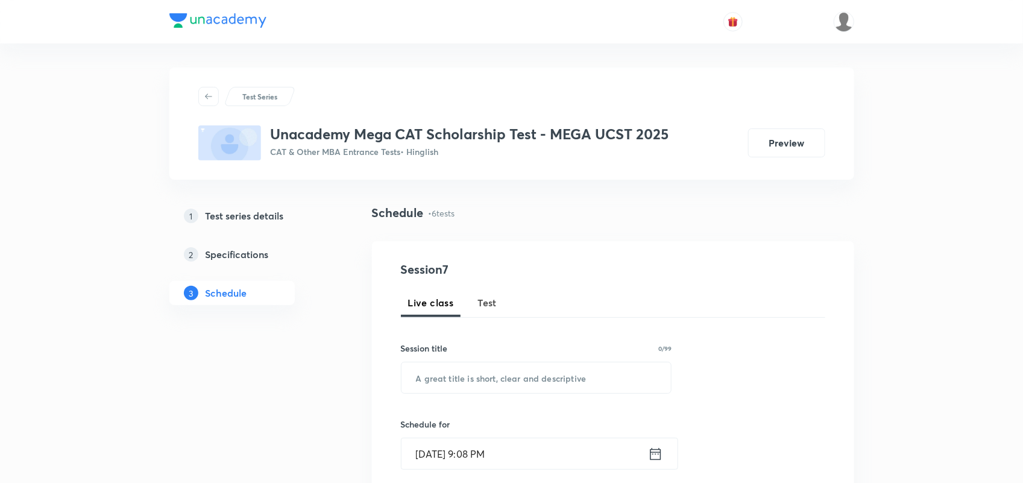
scroll to position [168, 0]
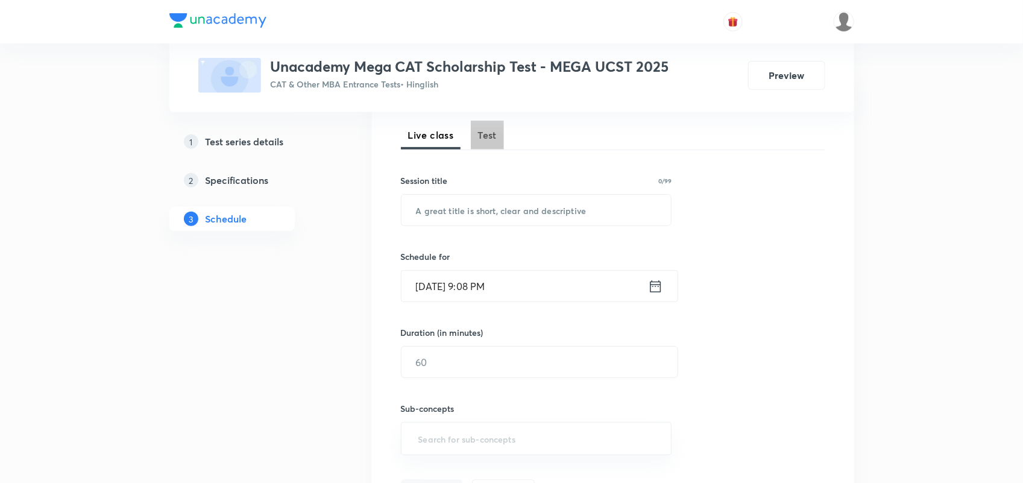
click at [490, 131] on span "Test" at bounding box center [487, 135] width 19 height 14
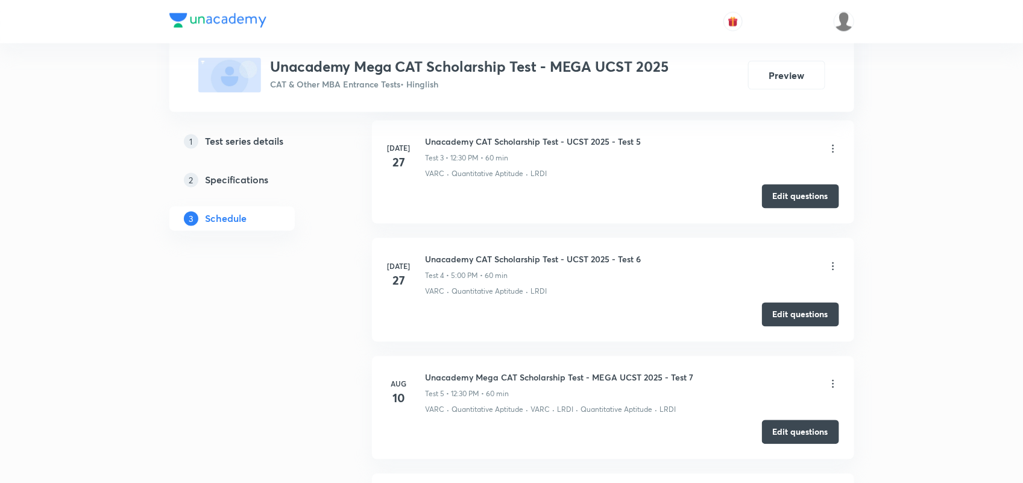
scroll to position [1114, 0]
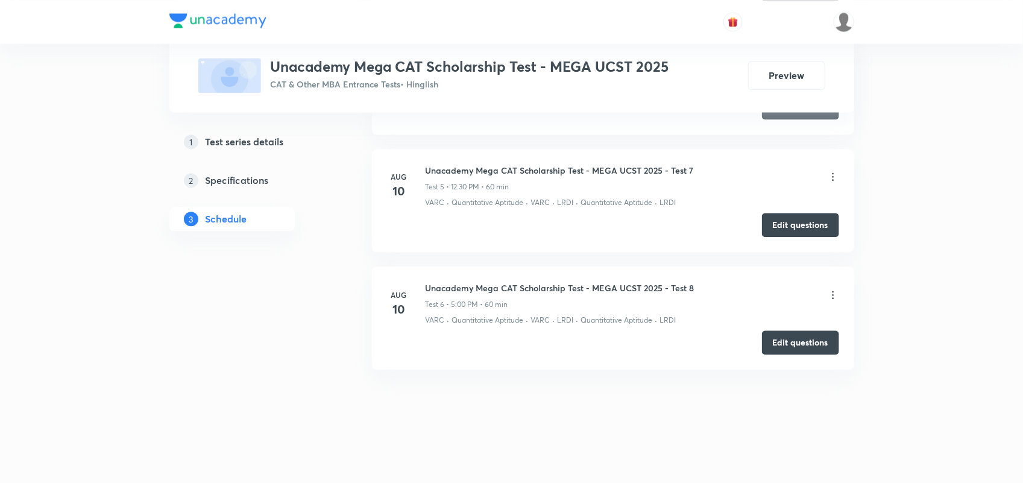
click at [424, 282] on div "Aug 10 Unacademy Mega CAT Scholarship Test - MEGA UCST 2025 - Test 8 Test 6 • 5…" at bounding box center [613, 304] width 452 height 44
drag, startPoint x: 425, startPoint y: 170, endPoint x: 700, endPoint y: 164, distance: 275.0
click at [700, 164] on div "Unacademy Mega CAT Scholarship Test - MEGA UCST 2025 - Test 7 Test 5 • 12:30 PM…" at bounding box center [633, 178] width 414 height 28
copy h6 "Unacademy Mega CAT Scholarship Test - MEGA UCST 2025 - Test 7"
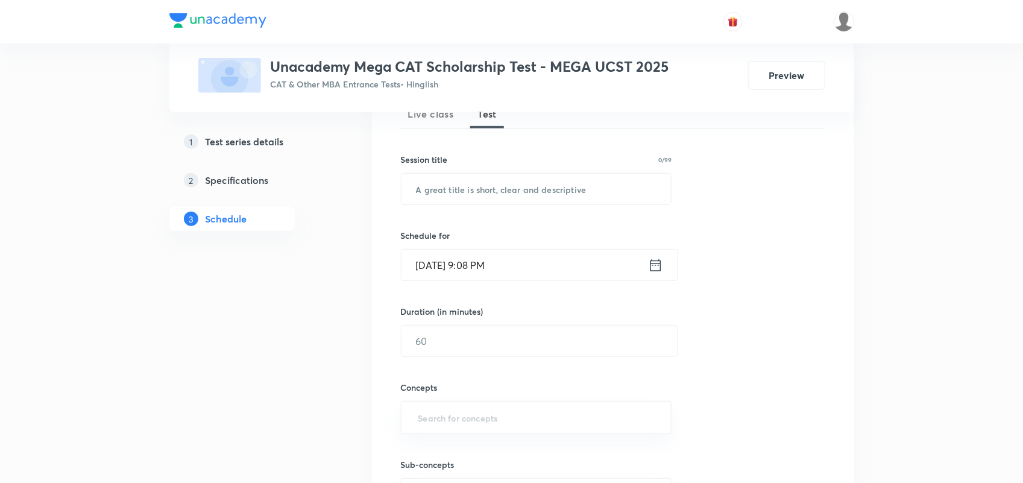
scroll to position [151, 0]
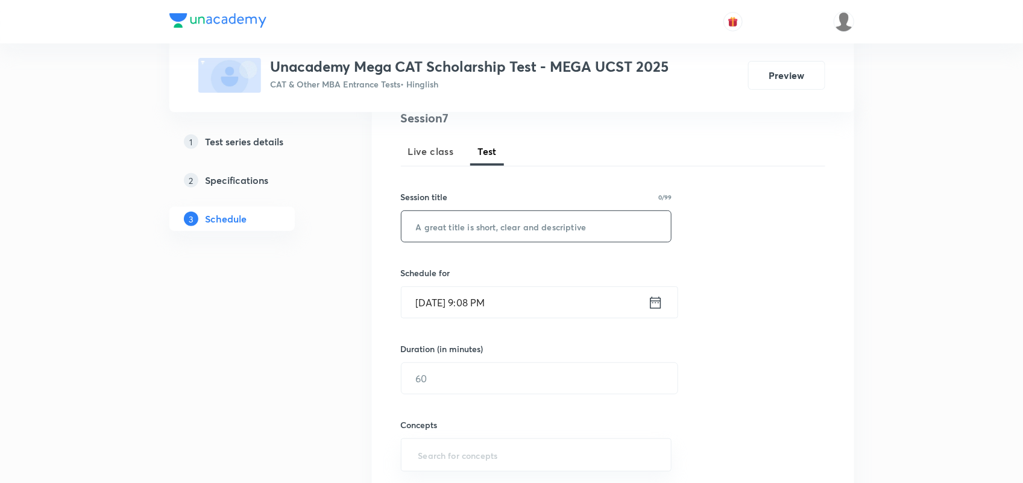
click at [531, 231] on input "text" at bounding box center [537, 226] width 270 height 31
paste input "Unacademy Mega CAT Scholarship Test - MEGA UCST 2025 - Test 7"
type input "Unacademy Mega CAT Scholarship Test - MEGA UCST 2025 - Test 8"
click at [658, 306] on icon at bounding box center [655, 302] width 15 height 17
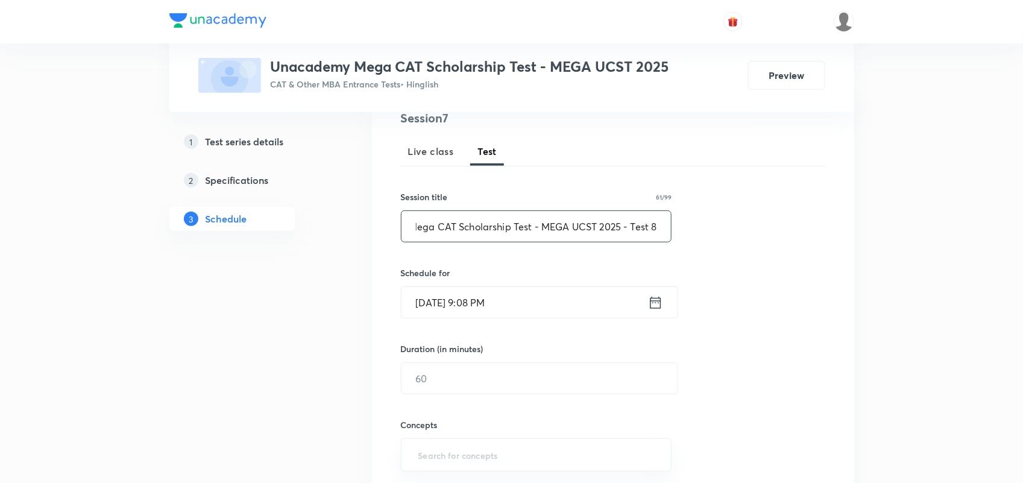
scroll to position [0, 0]
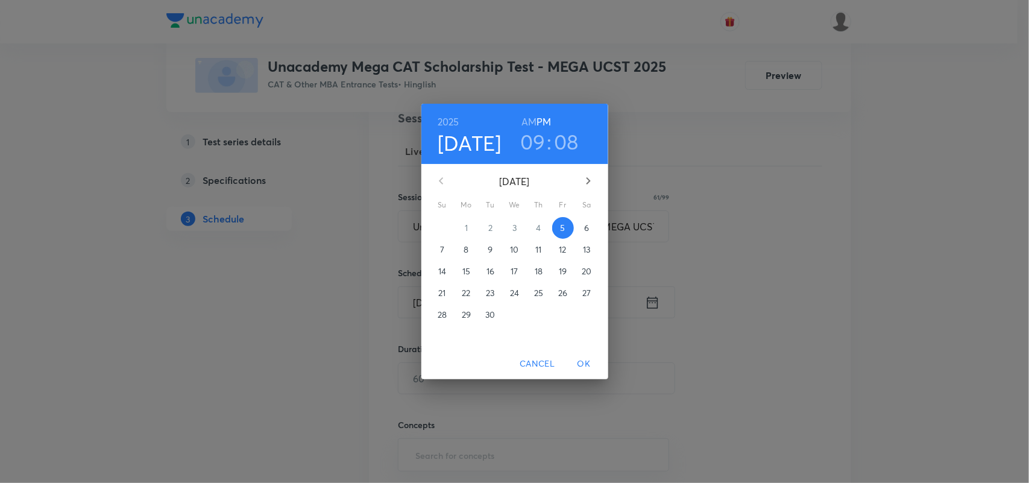
click at [444, 294] on p "21" at bounding box center [441, 293] width 7 height 12
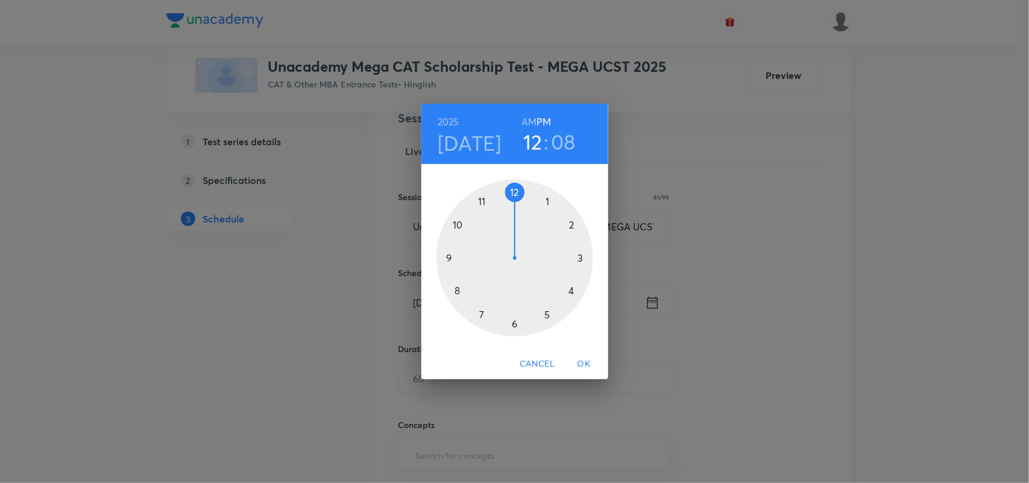
drag, startPoint x: 446, startPoint y: 261, endPoint x: 518, endPoint y: 210, distance: 88.7
click at [518, 210] on div at bounding box center [515, 258] width 157 height 157
drag, startPoint x: 561, startPoint y: 215, endPoint x: 514, endPoint y: 326, distance: 120.5
click at [514, 326] on div at bounding box center [515, 258] width 157 height 157
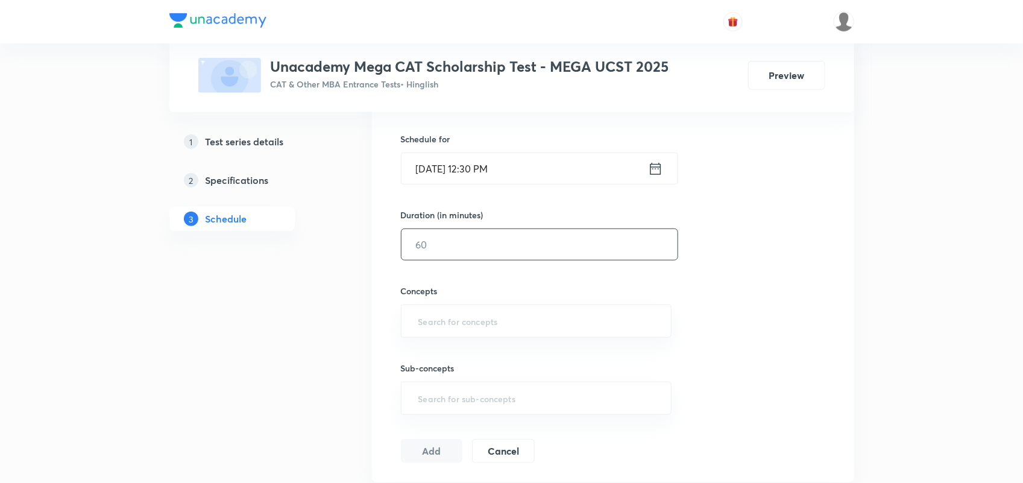
scroll to position [286, 0]
click at [470, 242] on input "text" at bounding box center [540, 243] width 276 height 31
type input "60"
click at [435, 344] on div "Sub-concepts ​" at bounding box center [536, 374] width 271 height 77
click at [436, 327] on input "text" at bounding box center [536, 320] width 241 height 22
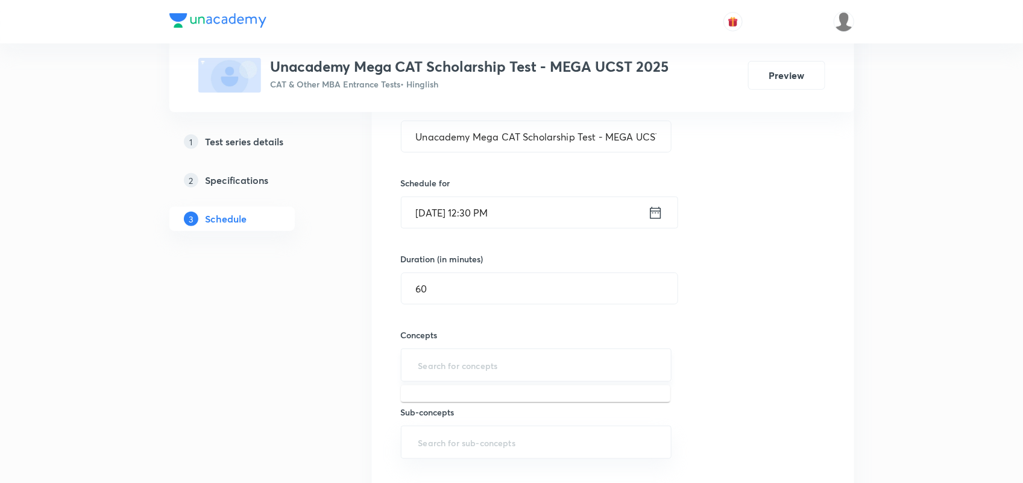
scroll to position [240, 0]
type input "VARC"
click at [429, 408] on li "VARC" at bounding box center [535, 402] width 269 height 22
type input "LRDI"
click at [429, 408] on li "LRDI" at bounding box center [535, 407] width 269 height 22
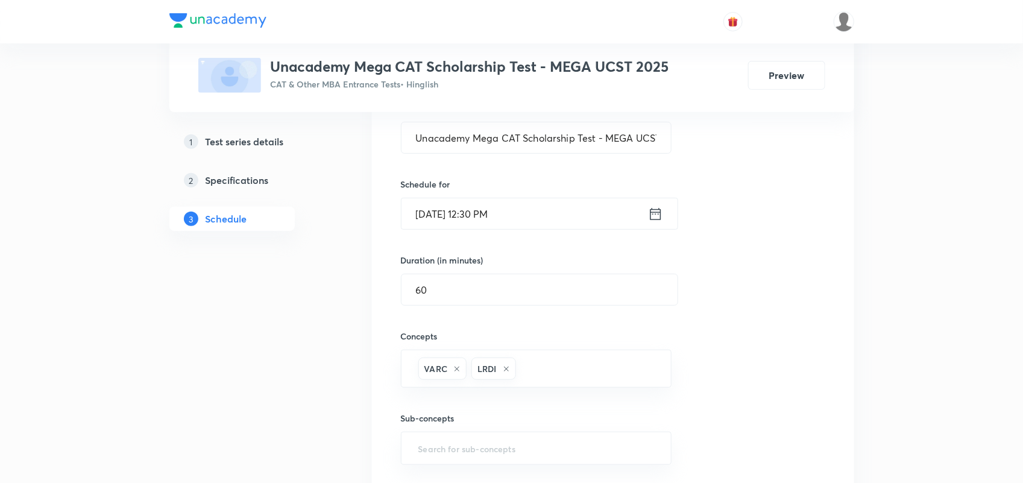
type input "Q"
click at [429, 408] on li "Quantitative Aptitude" at bounding box center [535, 407] width 269 height 22
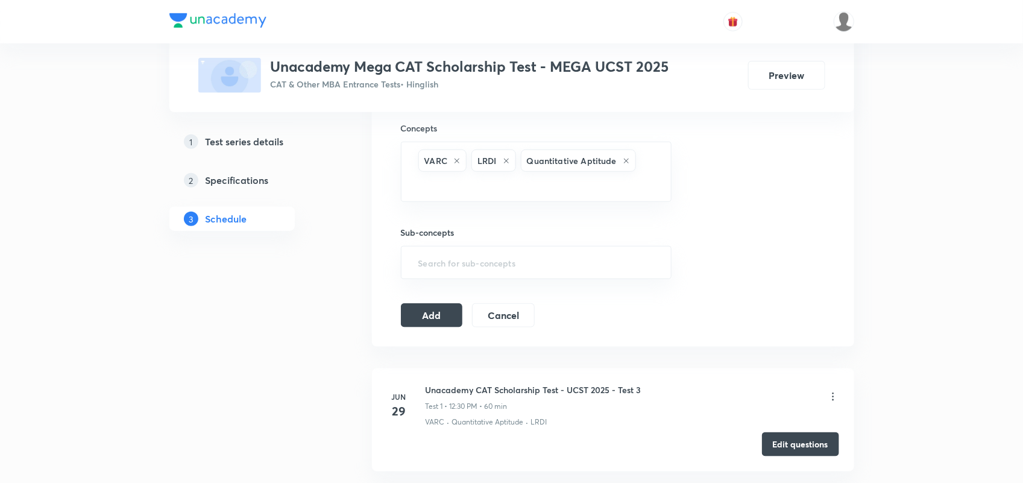
click at [433, 300] on div "Session 7 Live class Test Session title 61/99 Unacademy Mega CAT Scholarship Te…" at bounding box center [613, 69] width 424 height 515
click at [420, 318] on button "Add" at bounding box center [432, 314] width 62 height 24
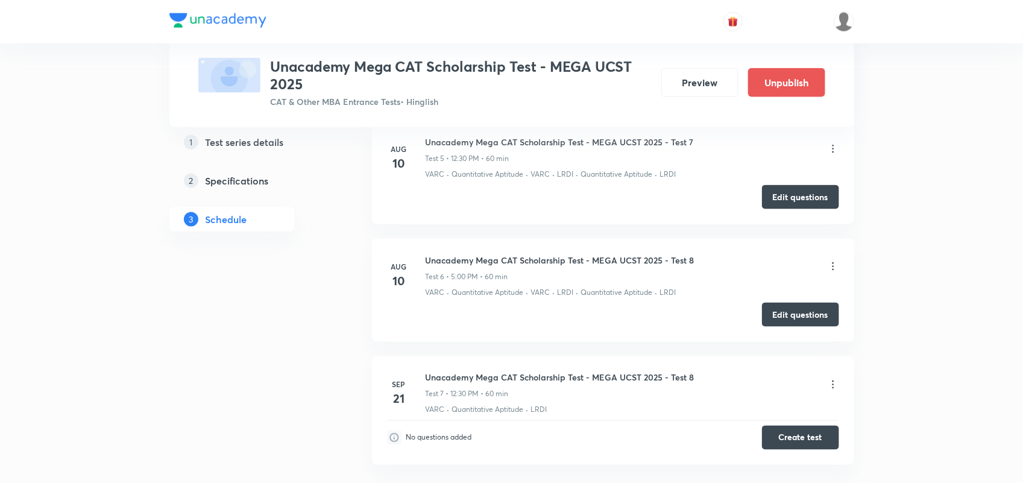
scroll to position [679, 0]
click at [829, 382] on icon at bounding box center [833, 384] width 12 height 12
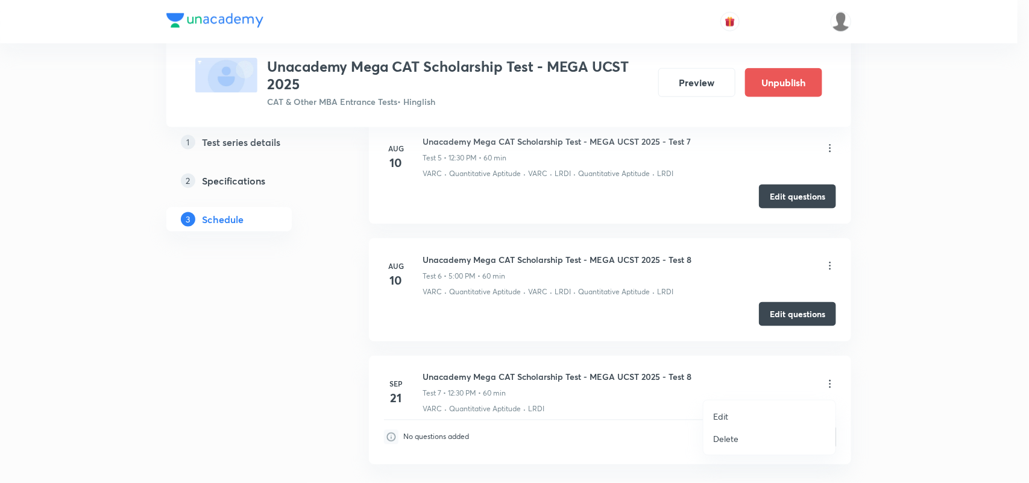
click at [727, 409] on li "Edit" at bounding box center [770, 416] width 132 height 22
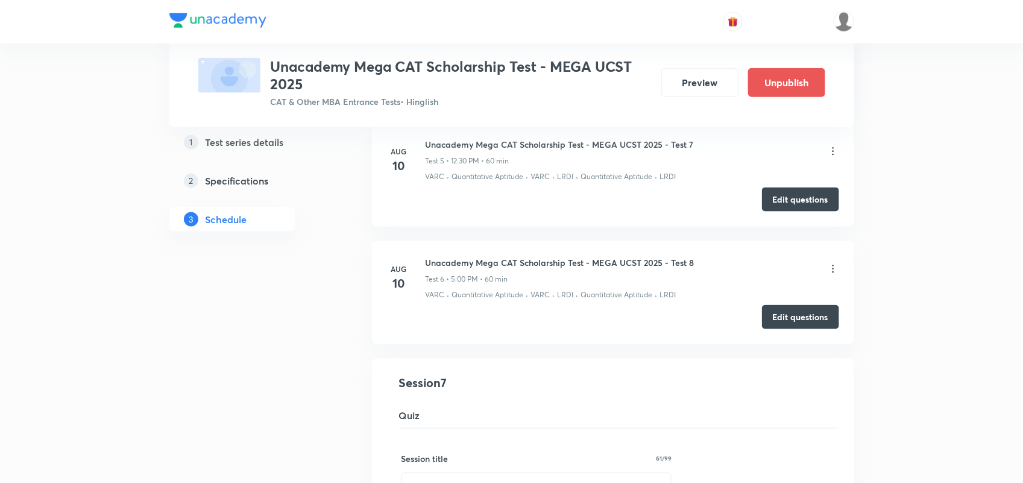
scroll to position [693, 0]
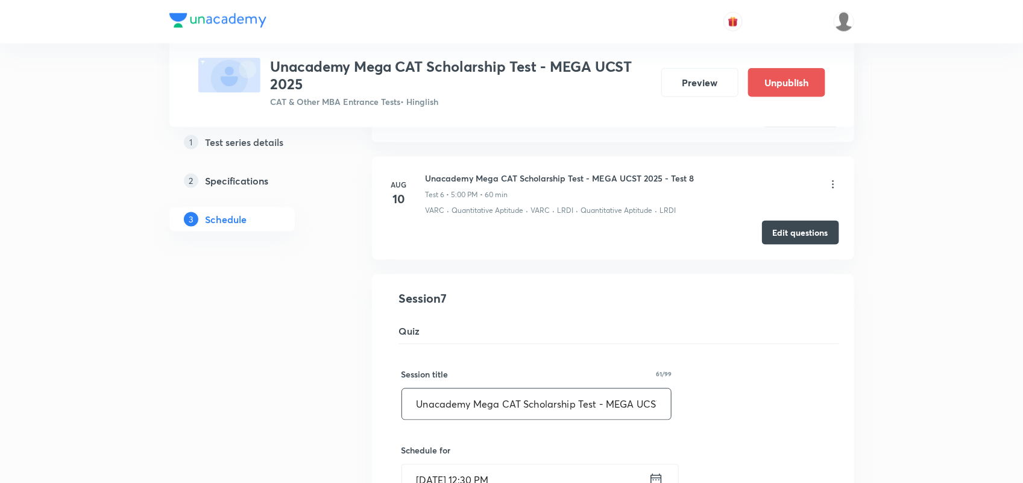
click at [646, 392] on input "Unacademy Mega CAT Scholarship Test - MEGA UCST 2025 - Test 8" at bounding box center [536, 404] width 269 height 31
type input "Unacademy Mega CAT Scholarship Test - MEGA UCST 2025 - Test 9"
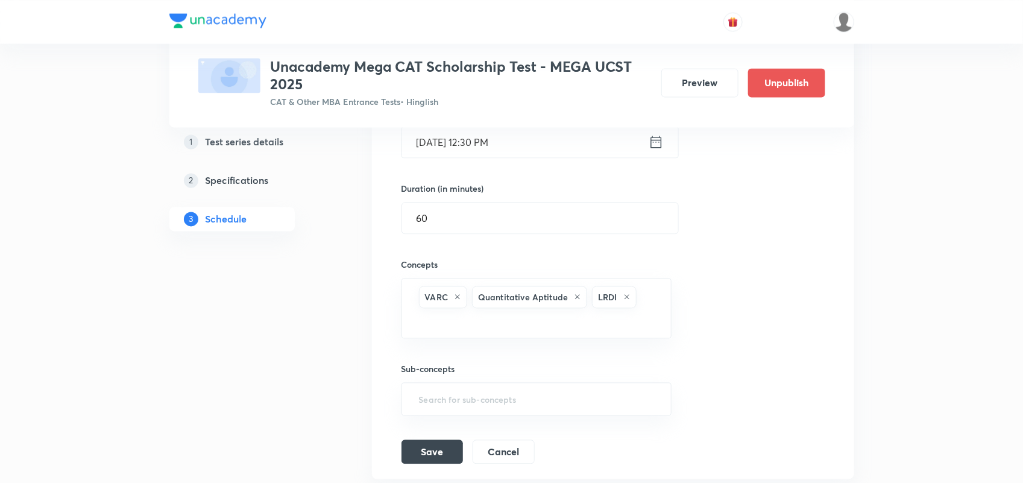
scroll to position [1030, 0]
click at [425, 447] on button "Save" at bounding box center [432, 452] width 61 height 24
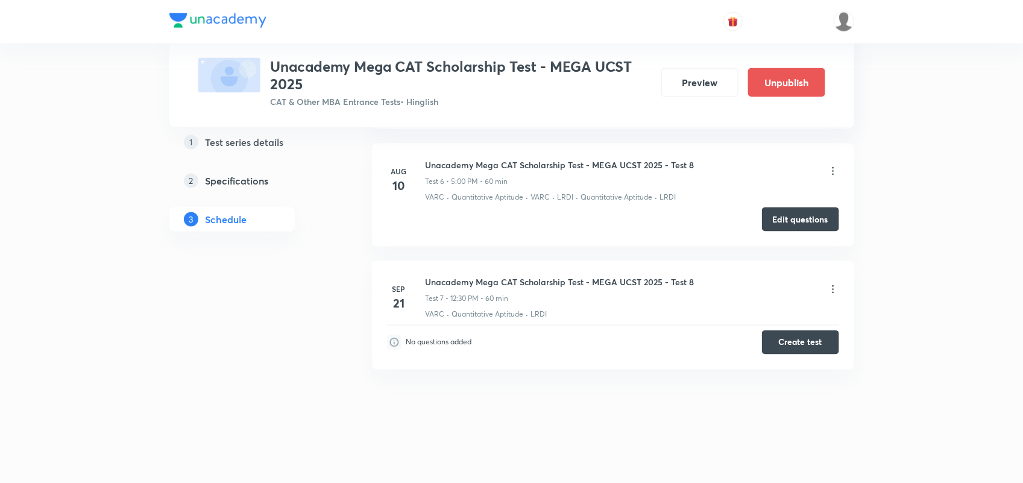
scroll to position [776, 0]
click at [595, 276] on h6 "Unacademy Mega CAT Scholarship Test - MEGA UCST 2025 - Test 9" at bounding box center [560, 282] width 269 height 13
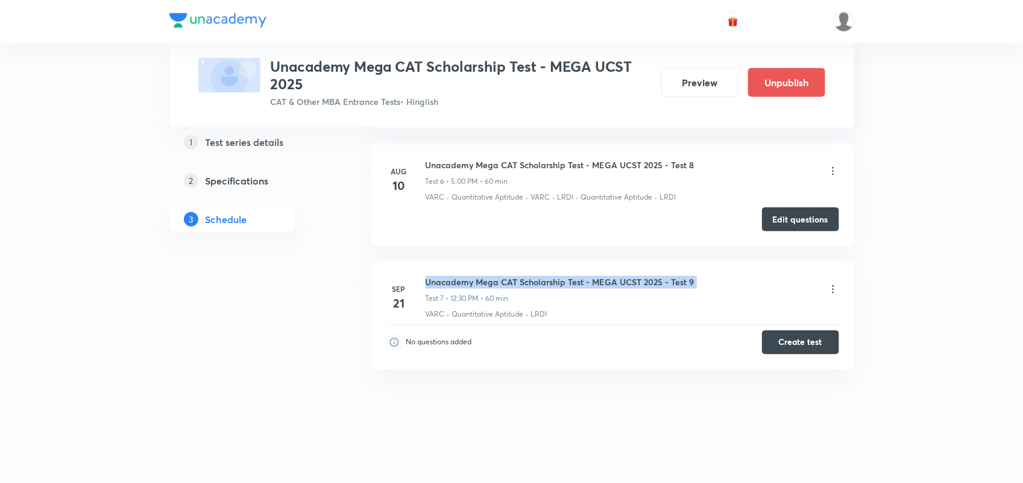
copy h6 "Unacademy Mega CAT Scholarship Test - MEGA UCST 2025 - Test 9"
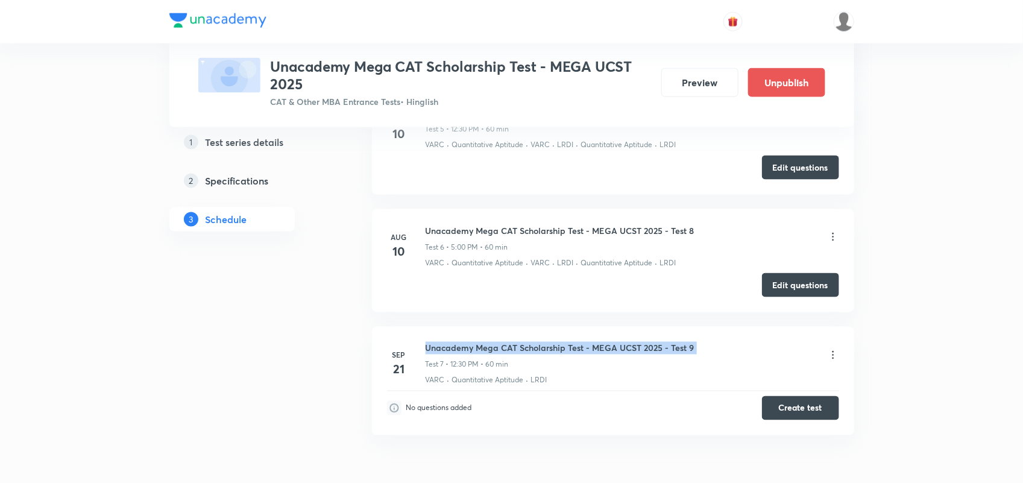
scroll to position [0, 0]
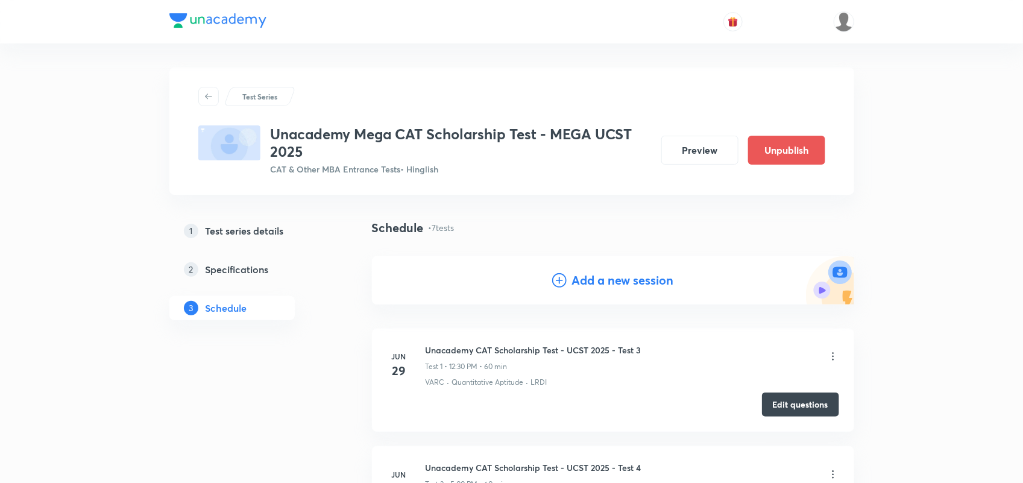
click at [613, 273] on h4 "Add a new session" at bounding box center [623, 280] width 102 height 18
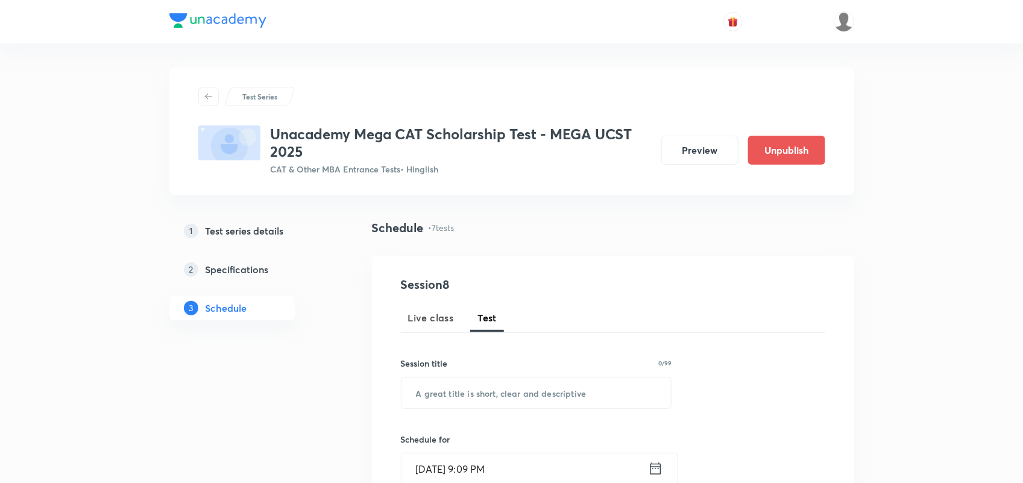
scroll to position [140, 0]
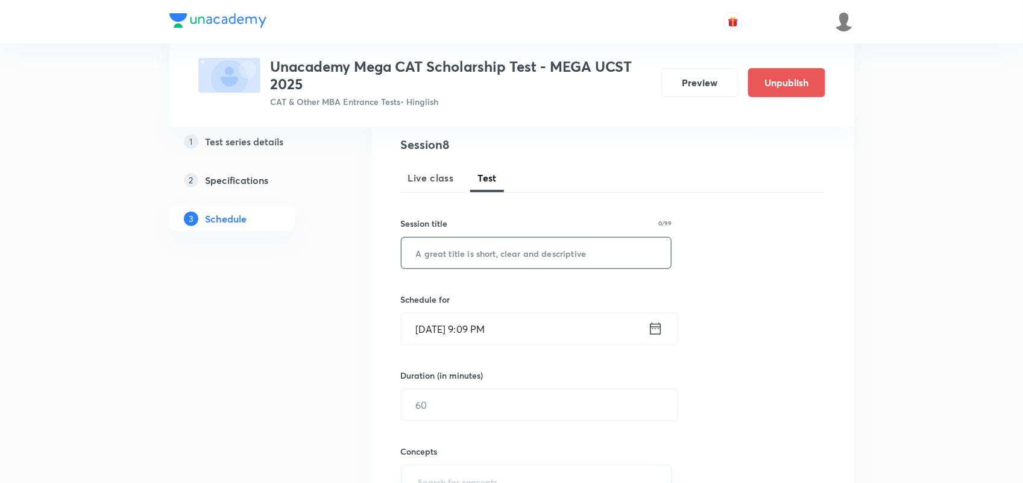
click at [495, 248] on input "text" at bounding box center [537, 253] width 270 height 31
paste input "Unacademy Mega CAT Scholarship Test - MEGA UCST 2025 - Test 9"
type input "Unacademy Mega CAT Scholarship Test - MEGA UCST 2025 - Test 10"
click at [654, 335] on icon at bounding box center [655, 329] width 11 height 12
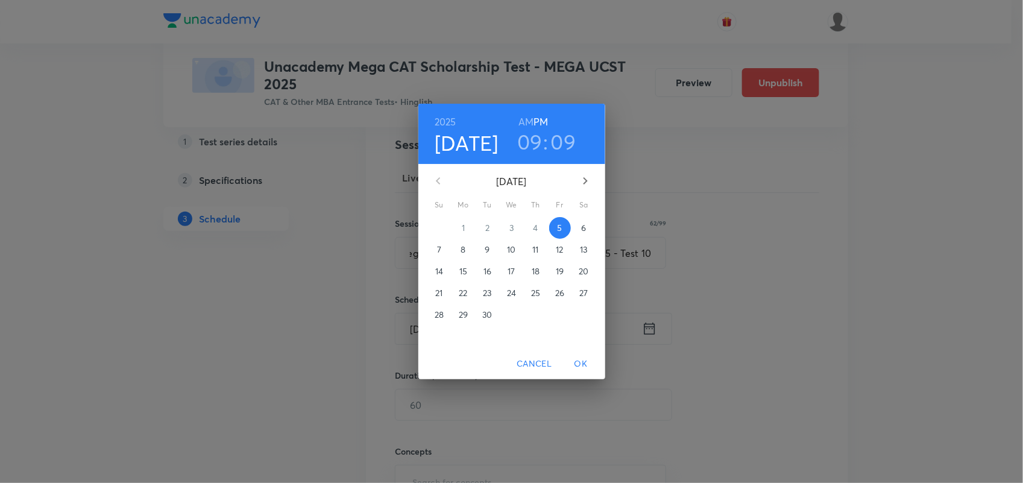
scroll to position [0, 0]
click at [436, 296] on span "21" at bounding box center [443, 293] width 22 height 12
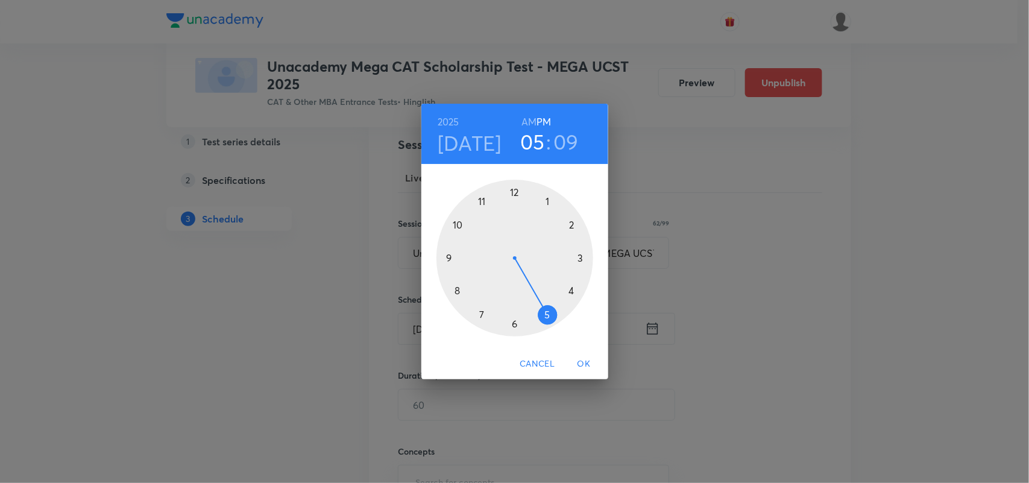
drag, startPoint x: 447, startPoint y: 258, endPoint x: 563, endPoint y: 321, distance: 131.9
click at [563, 321] on div at bounding box center [515, 258] width 157 height 157
drag, startPoint x: 565, startPoint y: 216, endPoint x: 517, endPoint y: 197, distance: 51.7
click at [517, 197] on div at bounding box center [515, 258] width 157 height 157
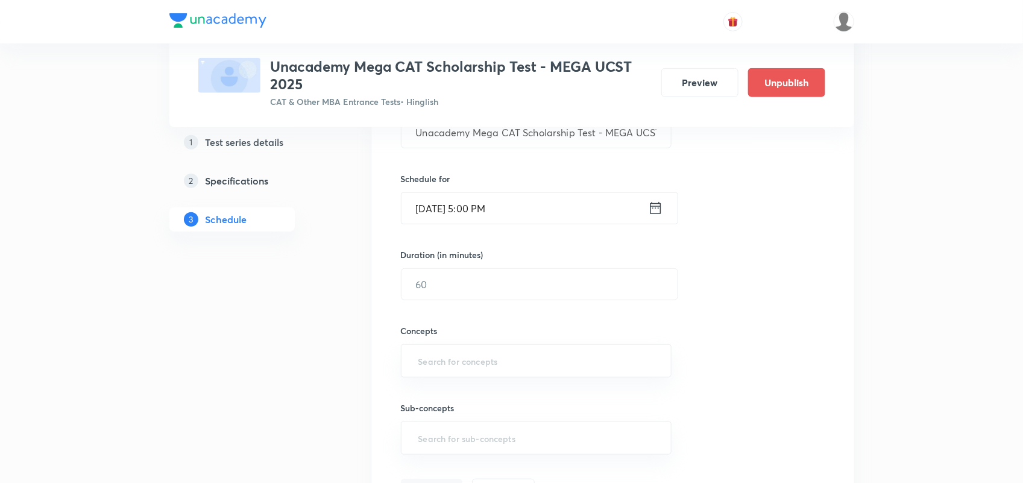
scroll to position [245, 0]
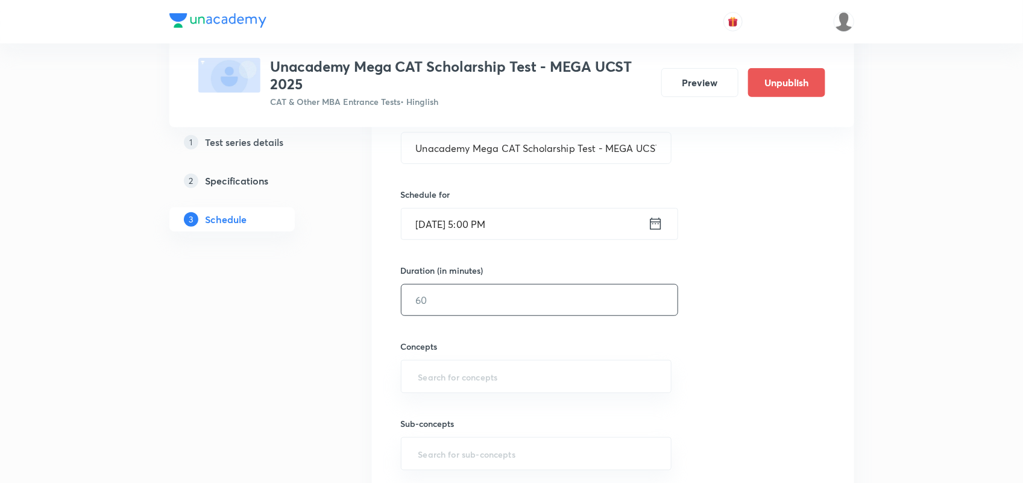
click at [499, 296] on input "text" at bounding box center [540, 300] width 276 height 31
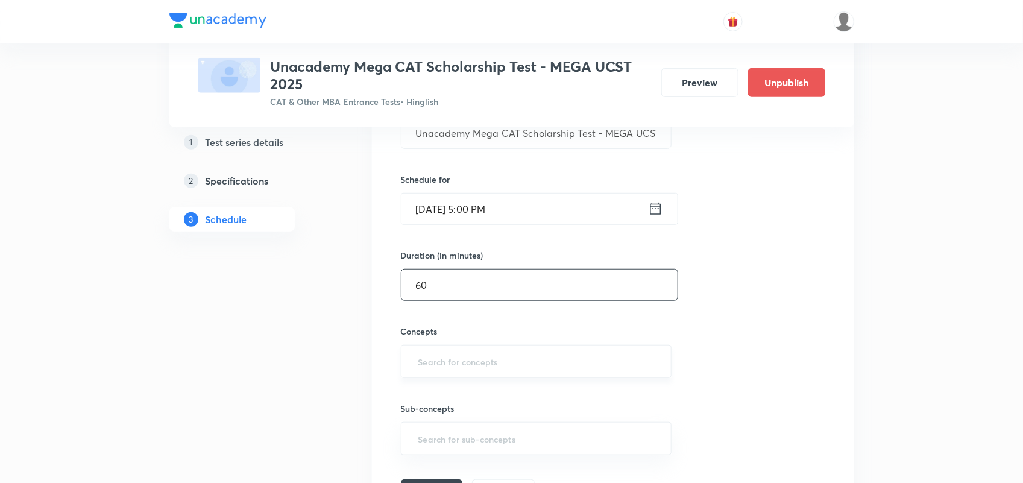
type input "60"
click at [450, 368] on input "text" at bounding box center [536, 361] width 241 height 22
type input "VARC"
click at [437, 390] on li "VARC" at bounding box center [535, 397] width 269 height 22
type input "LR"
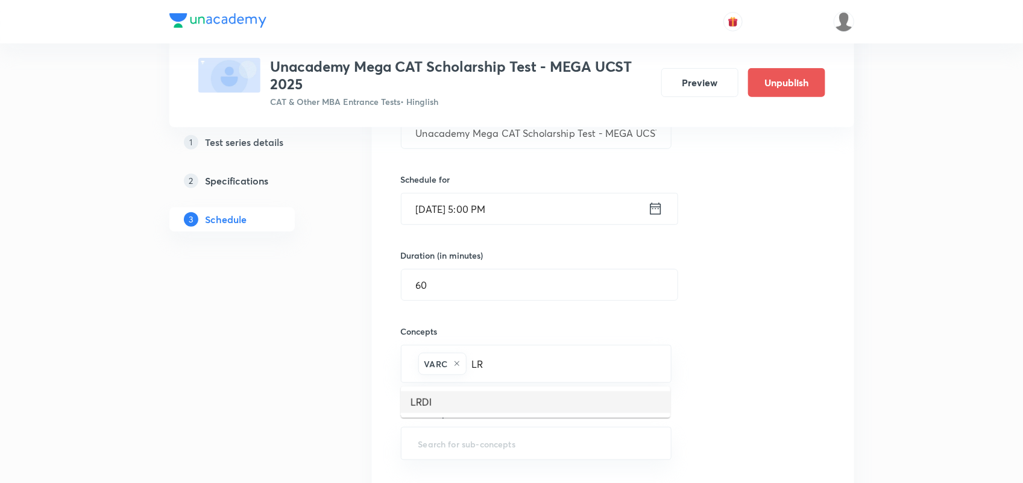
click at [437, 391] on li "LRDI" at bounding box center [535, 402] width 269 height 22
type input "Q"
click at [507, 404] on li "Quantitative Aptitude" at bounding box center [535, 402] width 269 height 22
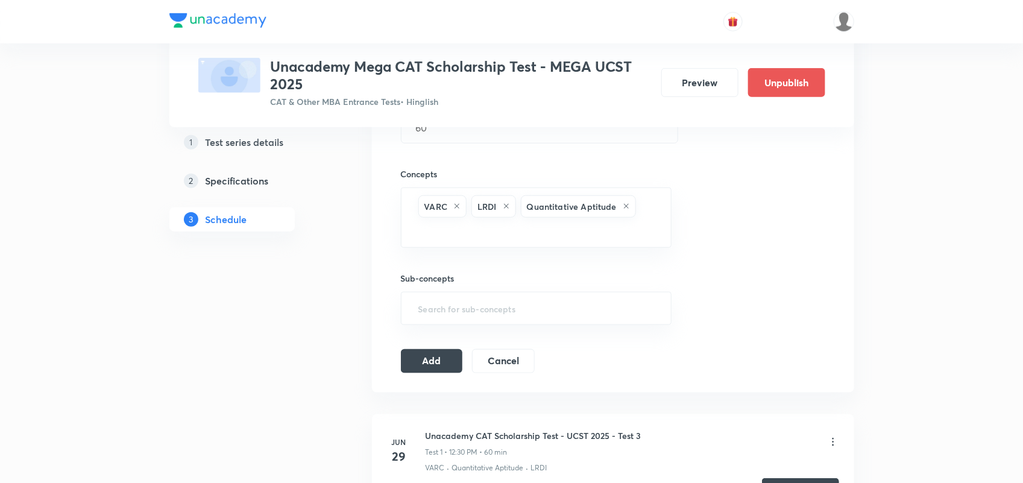
scroll to position [418, 0]
click at [434, 359] on button "Add" at bounding box center [432, 359] width 62 height 24
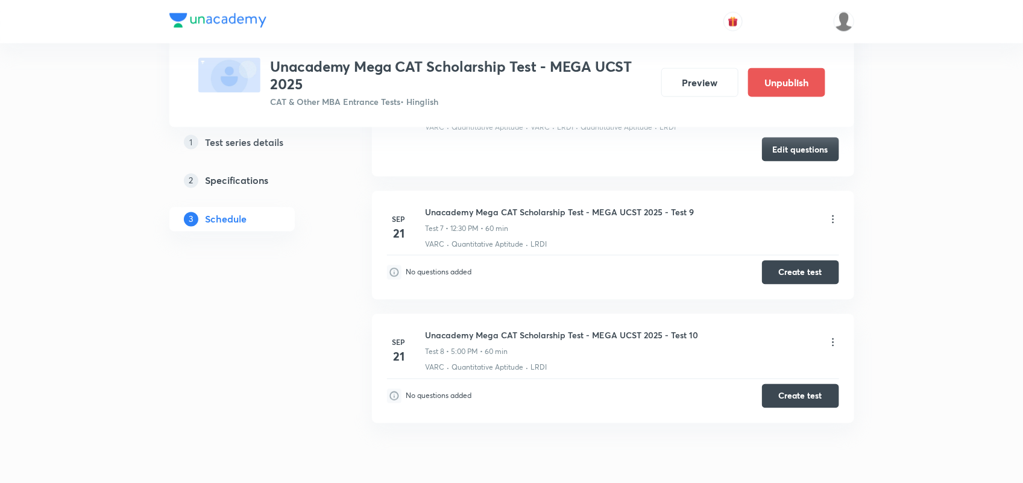
scroll to position [842, 0]
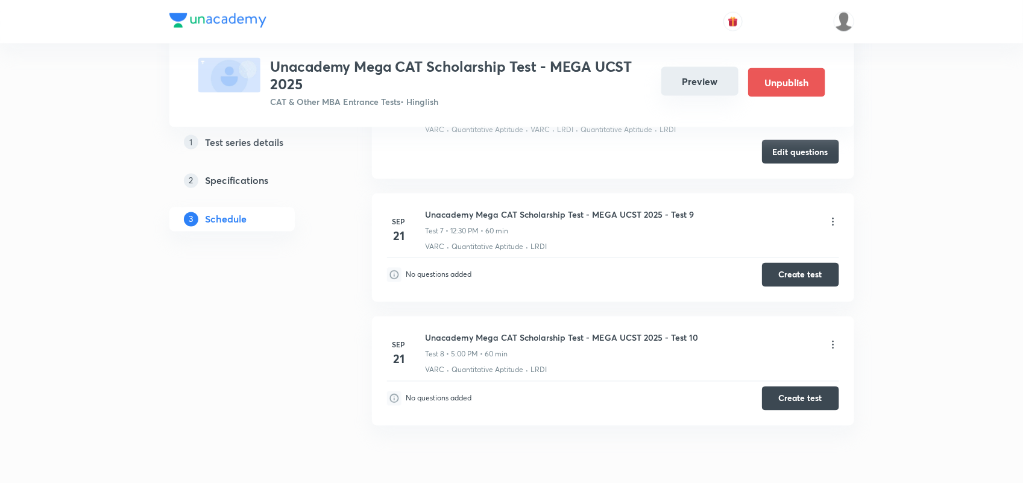
click at [696, 77] on button "Preview" at bounding box center [699, 81] width 77 height 29
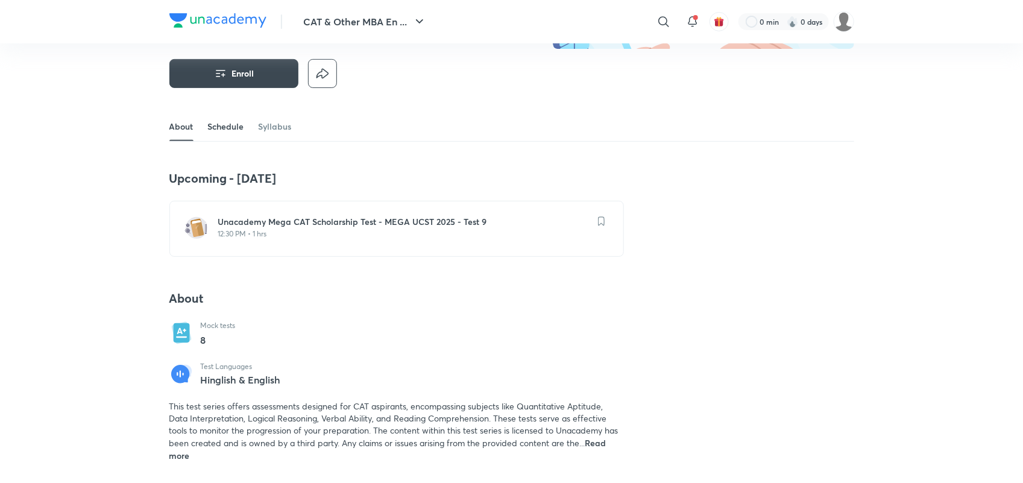
click at [227, 127] on link "Schedule" at bounding box center [226, 126] width 36 height 29
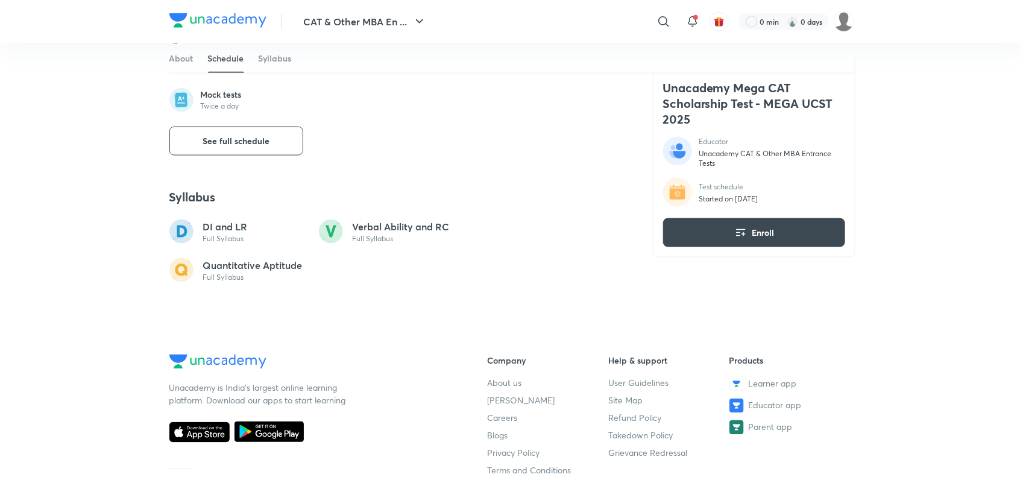
scroll to position [688, 0]
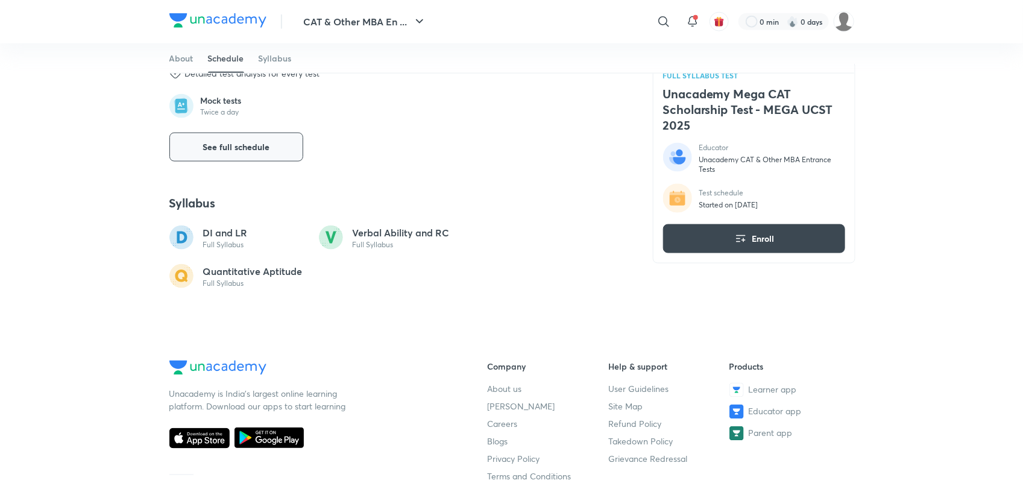
click at [252, 152] on span "See full schedule" at bounding box center [236, 147] width 67 height 12
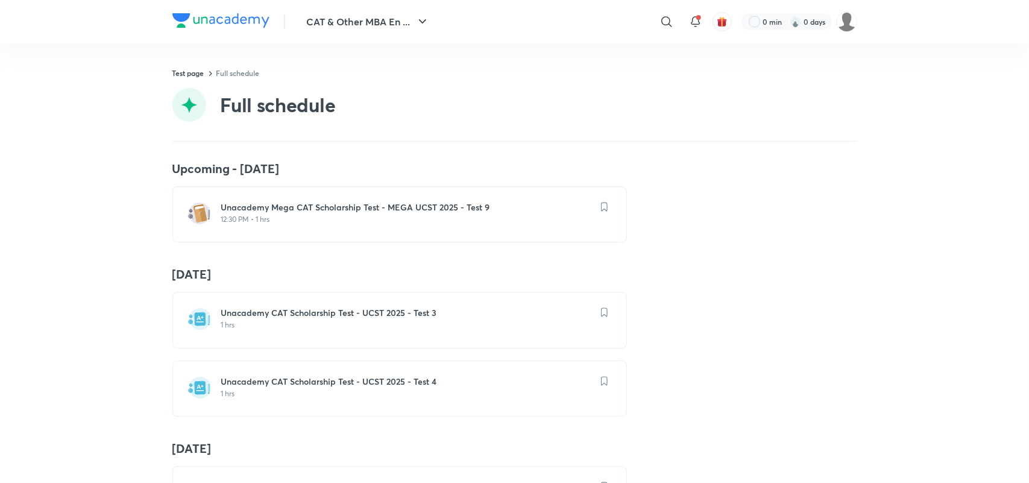
scroll to position [500, 0]
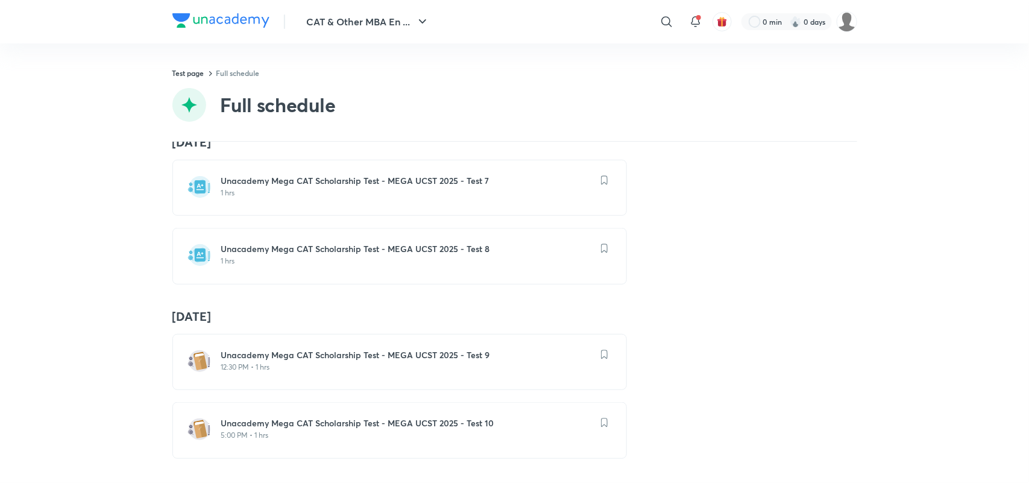
click at [423, 317] on div "21 Sep Unacademy Mega CAT Scholarship Test - MEGA UCST 2025 - Test 9 12:30 PM •…" at bounding box center [514, 384] width 685 height 150
click at [412, 334] on div "Unacademy Mega CAT Scholarship Test - MEGA UCST 2025 - Test 9 12:30 PM • 1 hrs" at bounding box center [399, 362] width 455 height 56
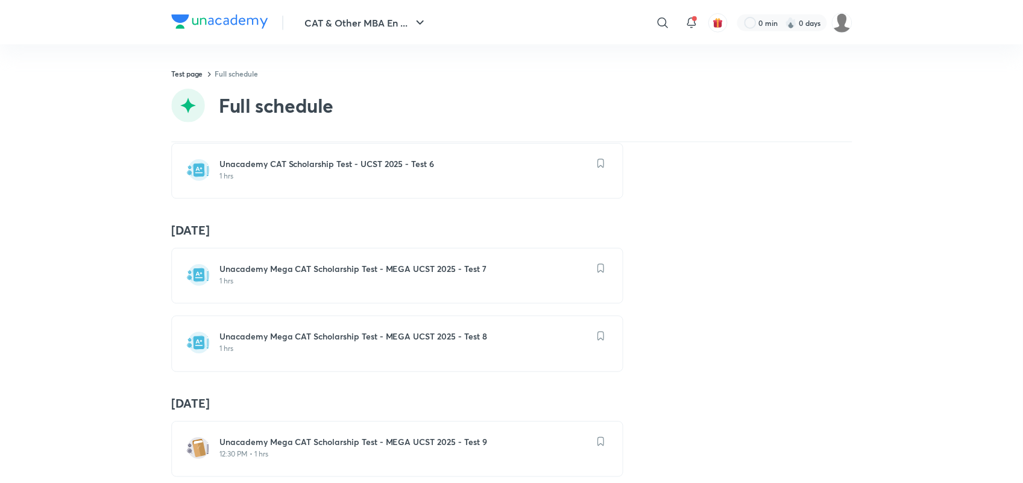
scroll to position [500, 0]
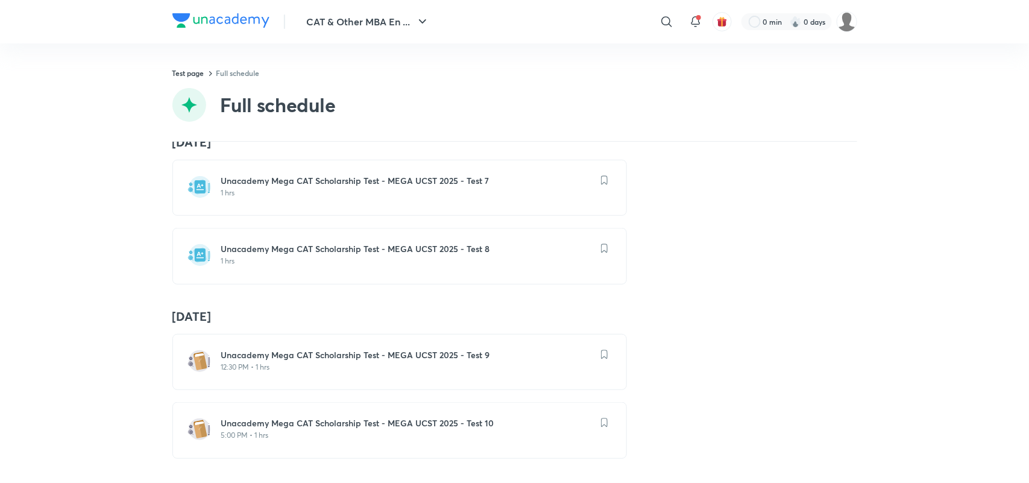
click at [315, 430] on p "5:00 PM • 1 hrs" at bounding box center [406, 435] width 371 height 10
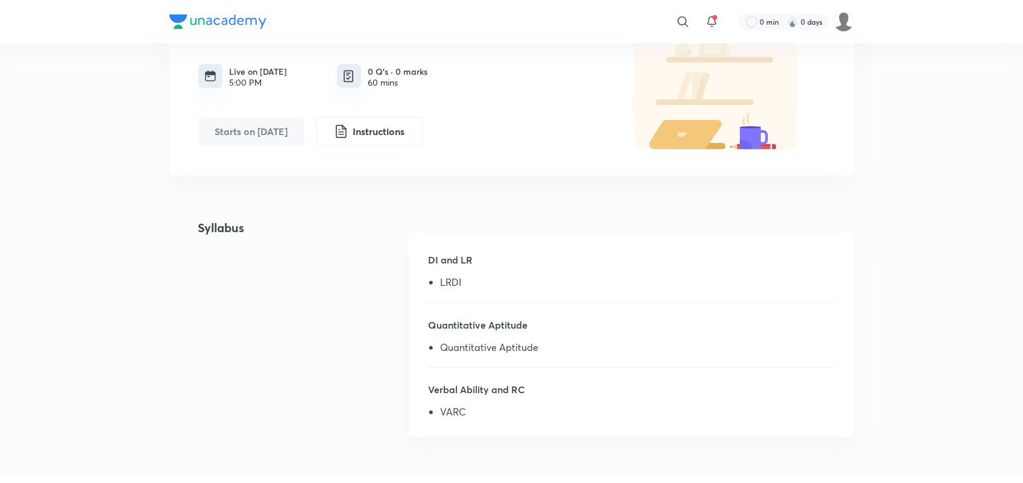
scroll to position [1, 0]
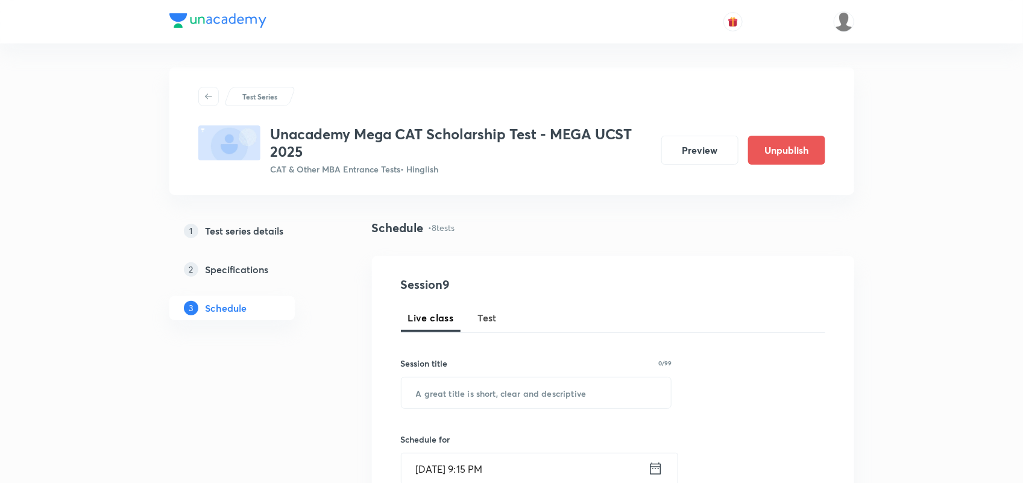
click at [219, 232] on h5 "Test series details" at bounding box center [245, 231] width 78 height 14
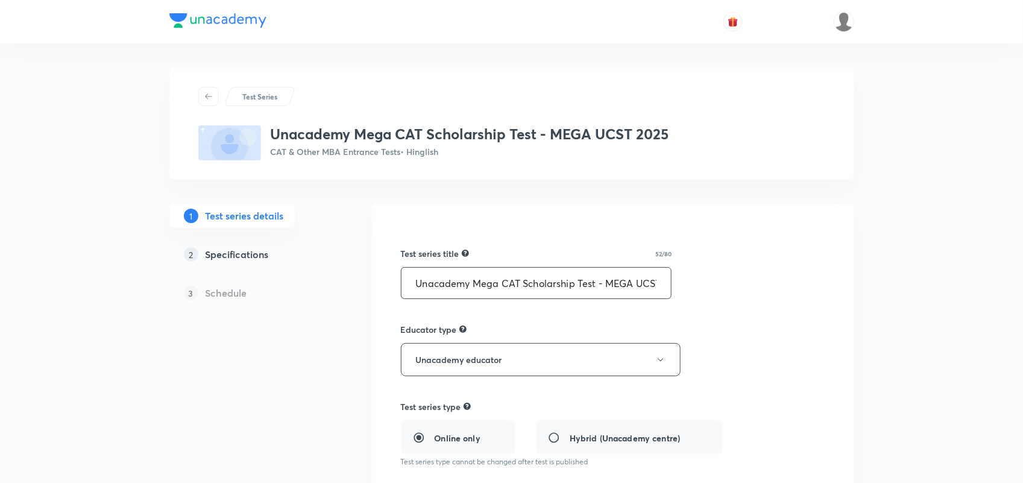
click at [541, 285] on input "Unacademy Mega CAT Scholarship Test - MEGA UCST 2025" at bounding box center [537, 283] width 270 height 31
click at [508, 280] on input "Unacademy Mega CAT Scholarship Test - MEGA UCST 2025" at bounding box center [537, 283] width 270 height 31
click at [499, 279] on input "Unacademy Mega CAT Scholarship Test - MEGA UCST 2025" at bounding box center [537, 283] width 270 height 31
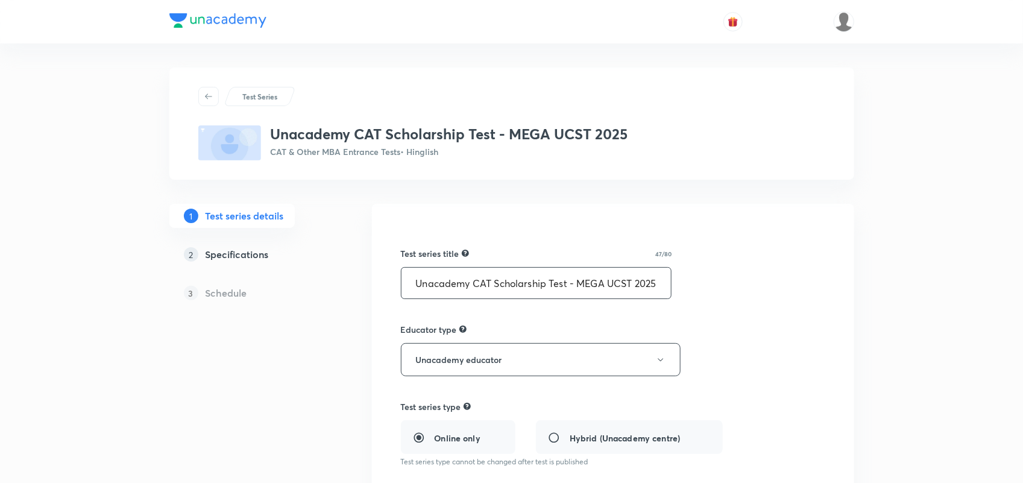
click at [609, 283] on input "Unacademy CAT Scholarship Test - MEGA UCST 2025" at bounding box center [537, 283] width 270 height 31
type input "Unacademy CAT Scholarship Test -UCST 2025"
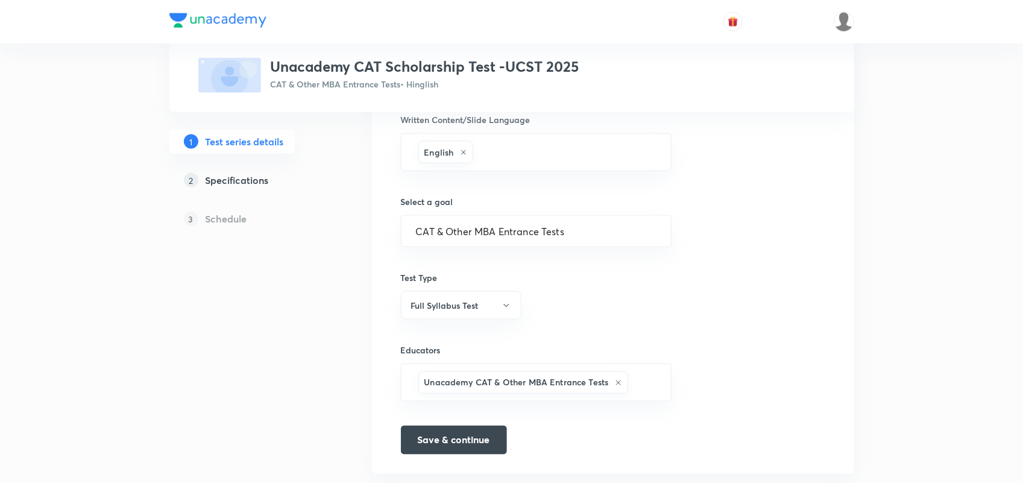
scroll to position [701, 0]
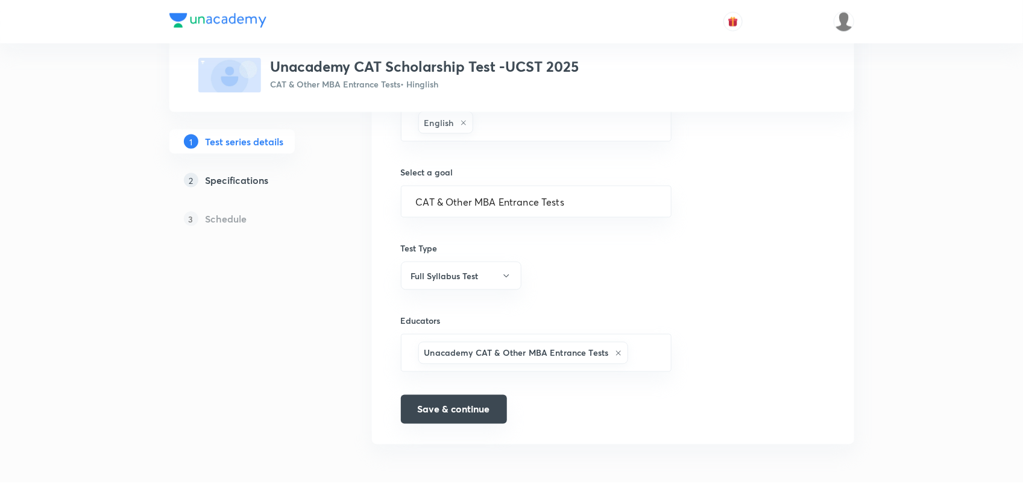
click at [456, 420] on button "Save & continue" at bounding box center [454, 409] width 106 height 29
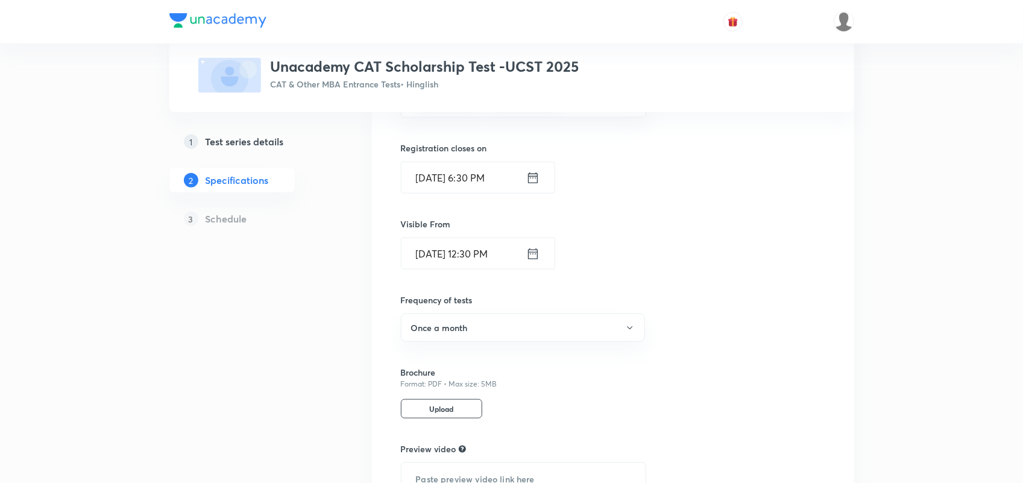
scroll to position [476, 0]
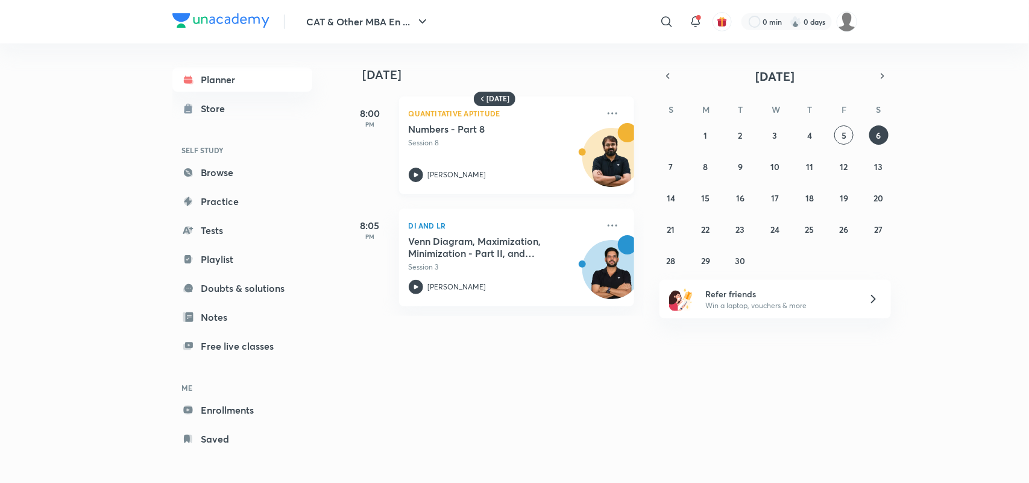
click at [447, 133] on h5 "Numbers - Part 8" at bounding box center [484, 129] width 150 height 12
click at [476, 245] on h5 "Venn Diagram, Maximization, Minimization - Part II, and Doubt Clearing" at bounding box center [484, 247] width 150 height 24
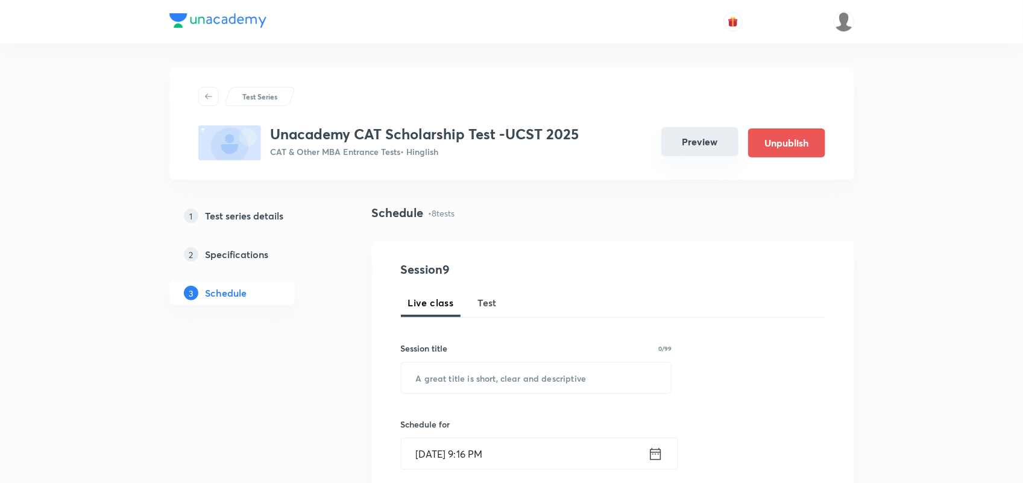
click at [711, 146] on button "Preview" at bounding box center [699, 141] width 77 height 29
